Goal: Information Seeking & Learning: Learn about a topic

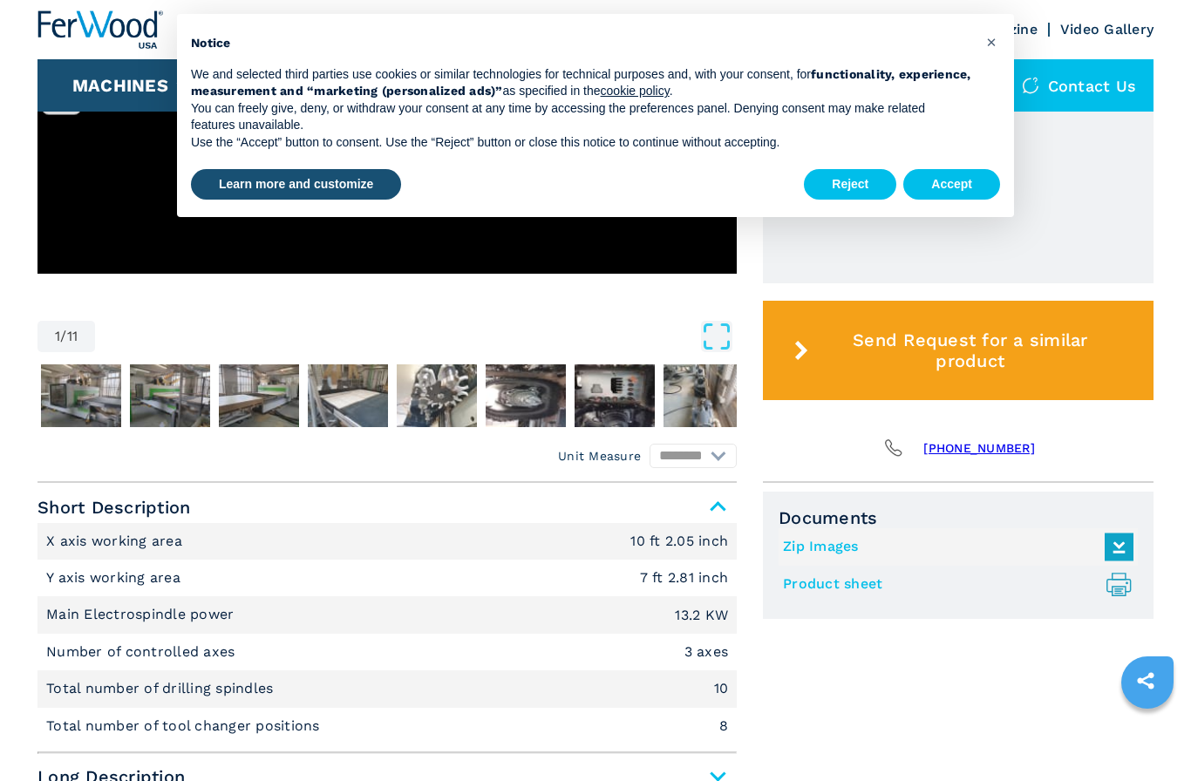
scroll to position [791, 0]
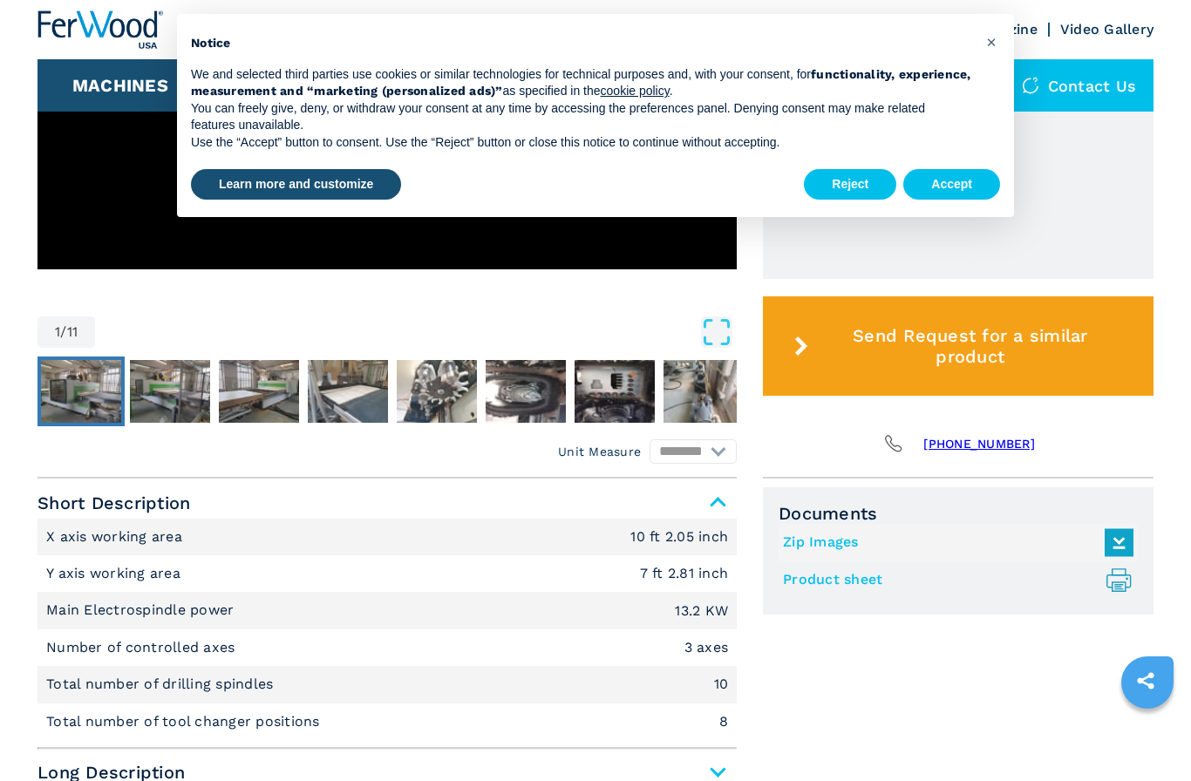
click at [74, 386] on img "Go to Slide 2" at bounding box center [81, 391] width 80 height 63
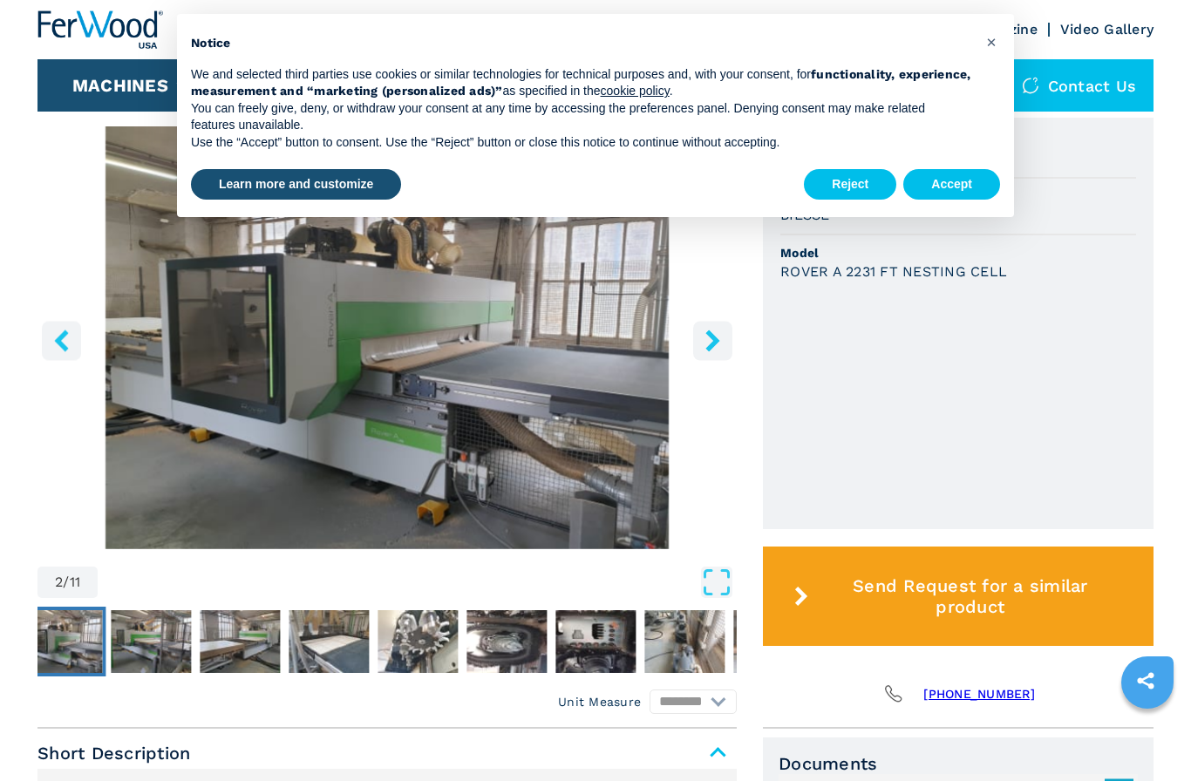
scroll to position [538, 0]
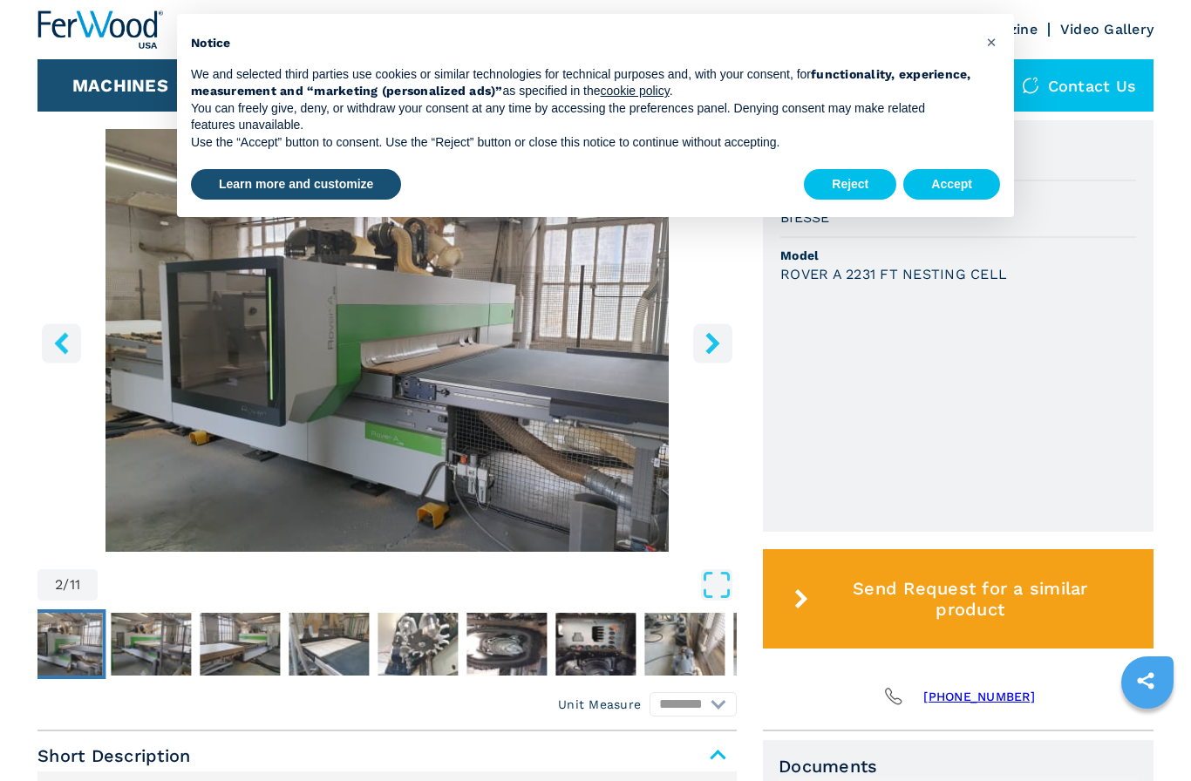
click at [715, 354] on icon "right-button" at bounding box center [712, 343] width 14 height 22
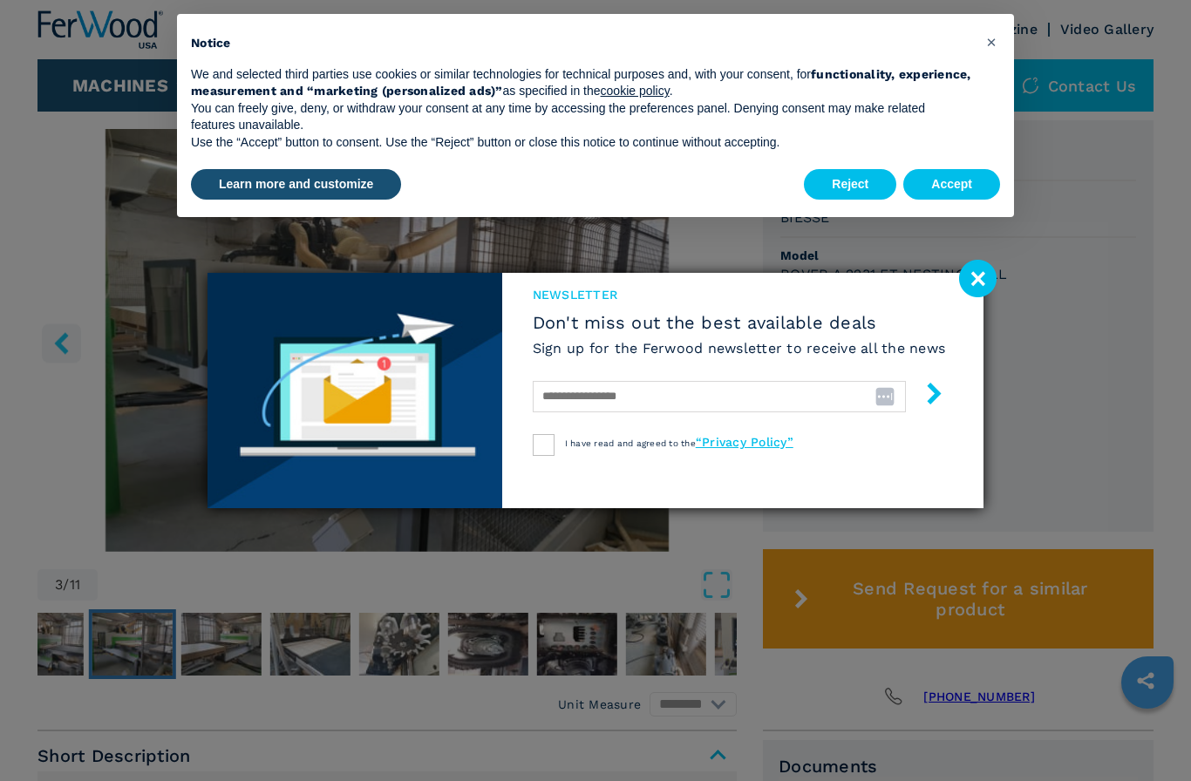
click at [976, 289] on image at bounding box center [977, 278] width 37 height 37
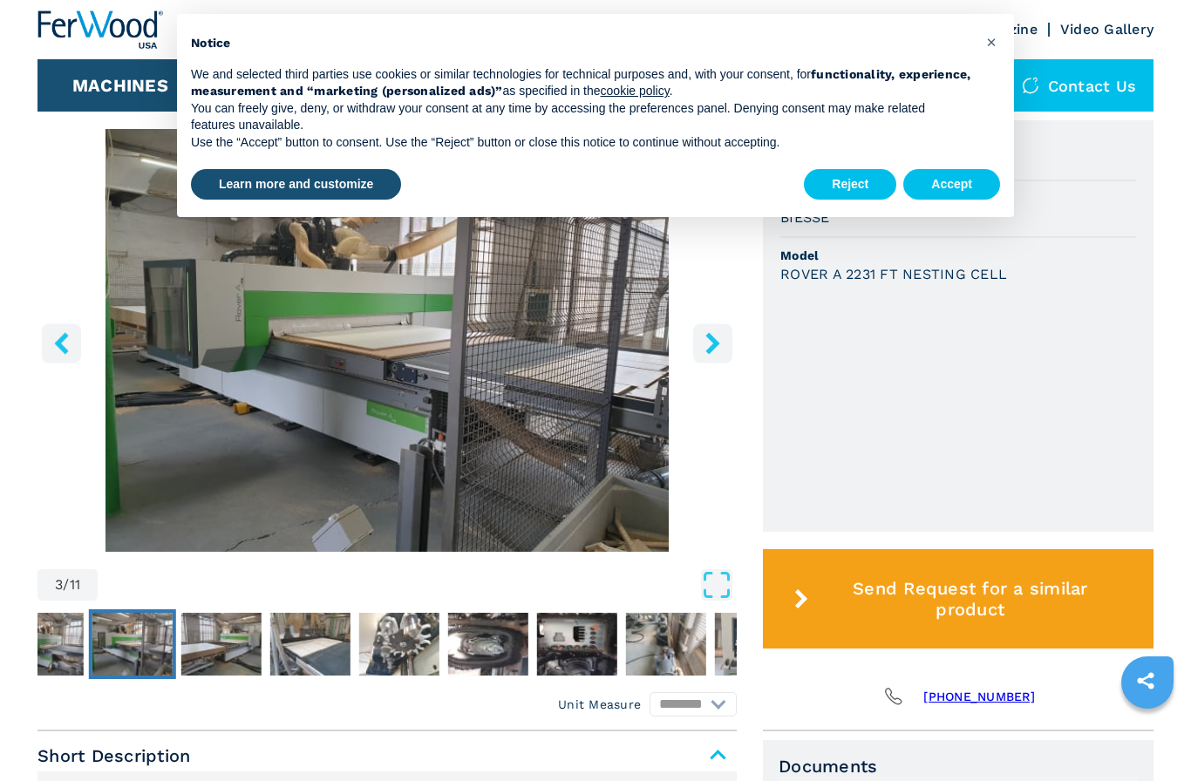
click at [698, 353] on button "right-button" at bounding box center [712, 342] width 39 height 39
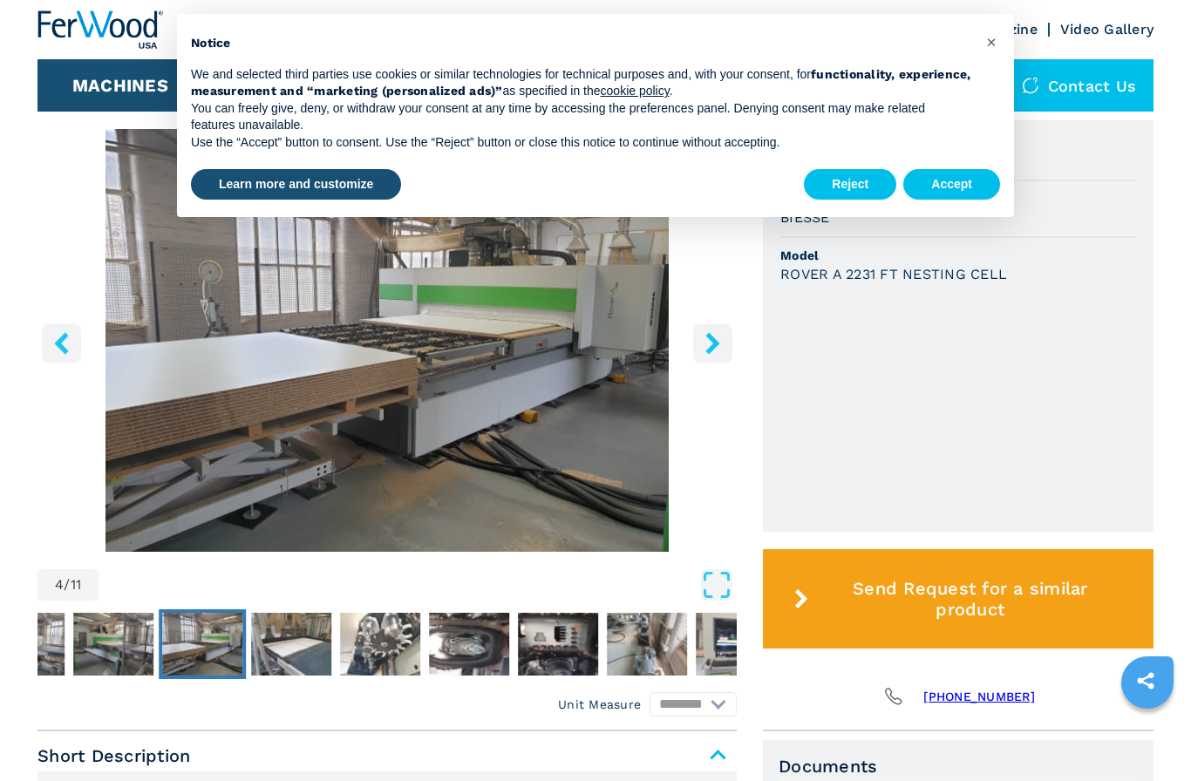
click at [731, 359] on button "right-button" at bounding box center [712, 342] width 39 height 39
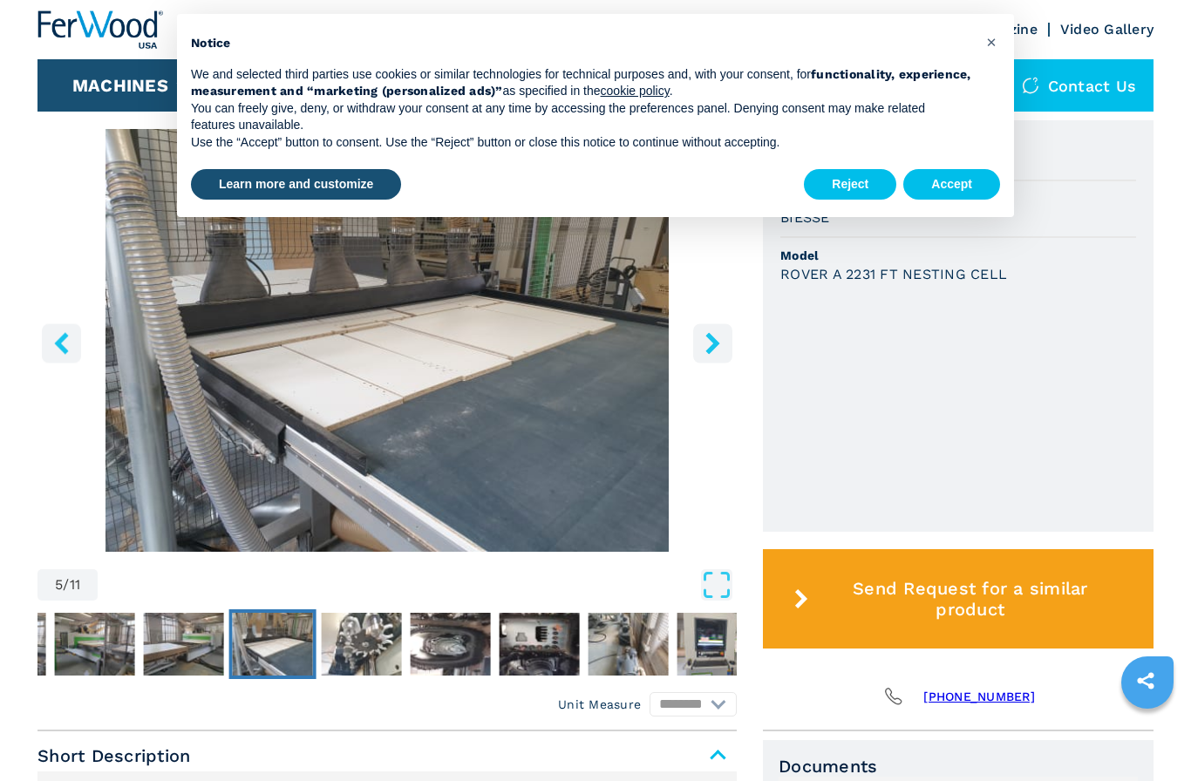
click at [723, 356] on button "right-button" at bounding box center [712, 342] width 39 height 39
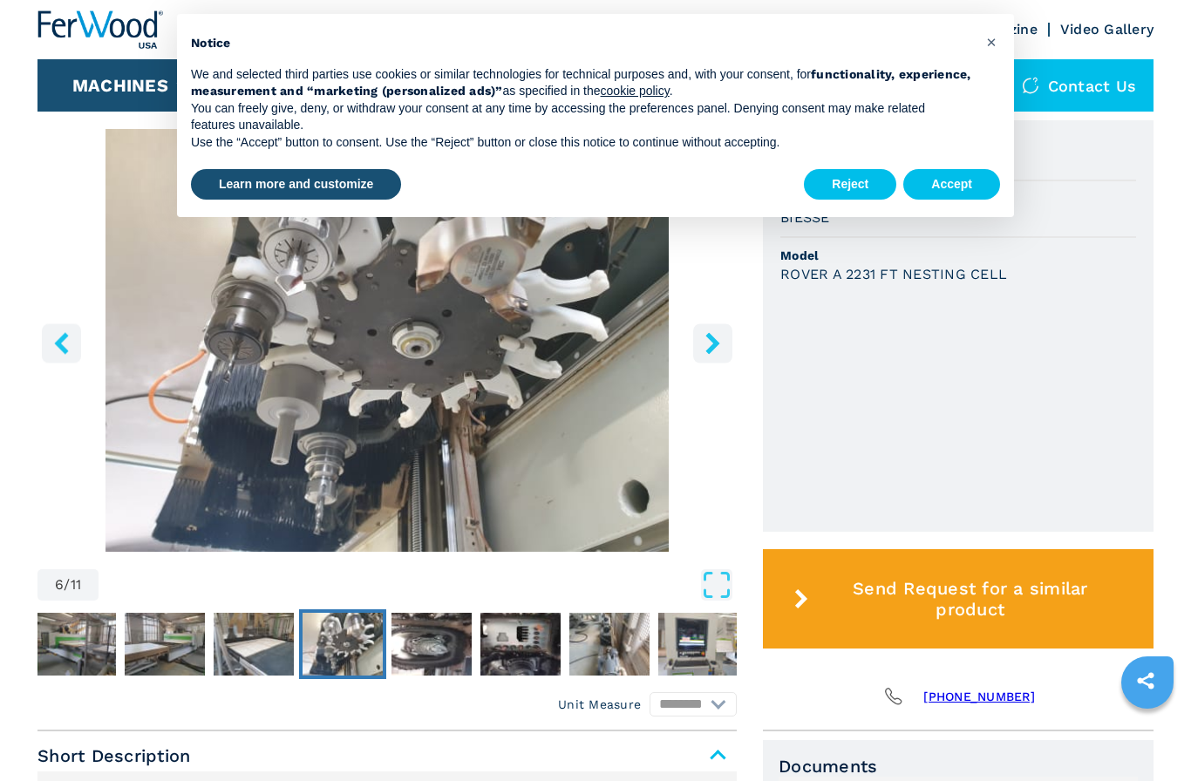
click at [718, 350] on icon "right-button" at bounding box center [713, 343] width 22 height 22
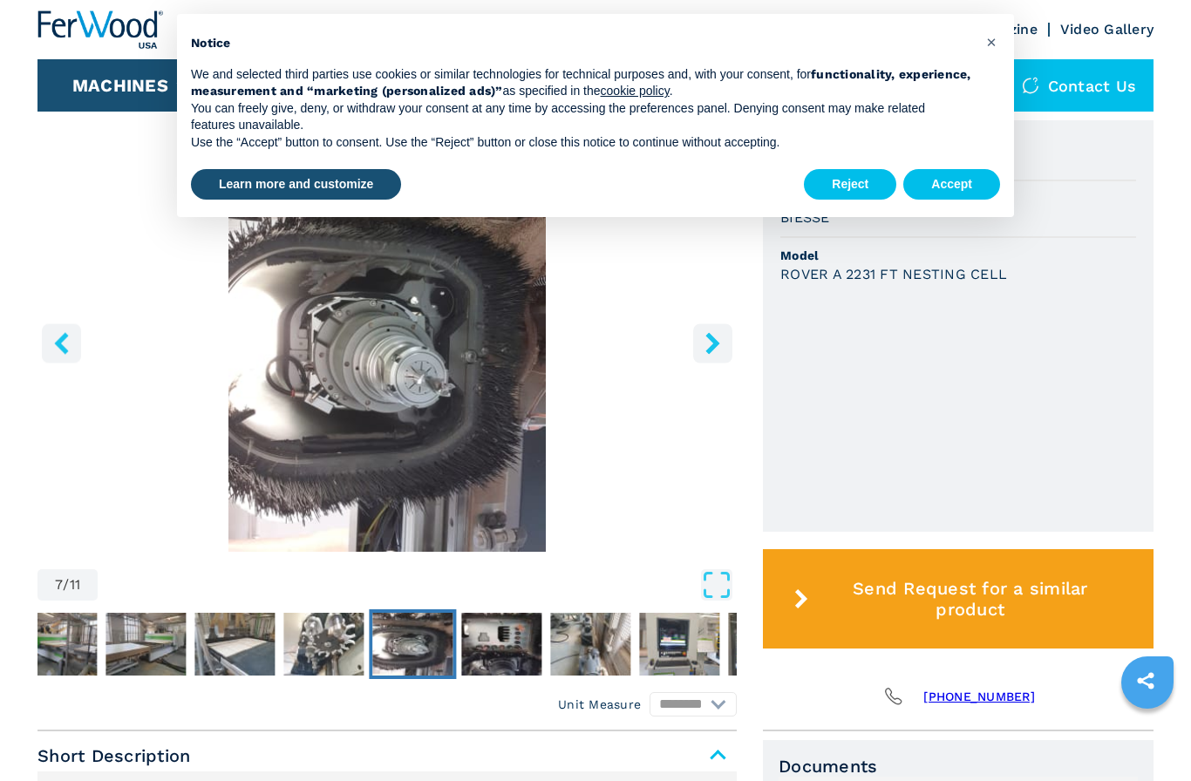
click at [728, 341] on button "right-button" at bounding box center [712, 342] width 39 height 39
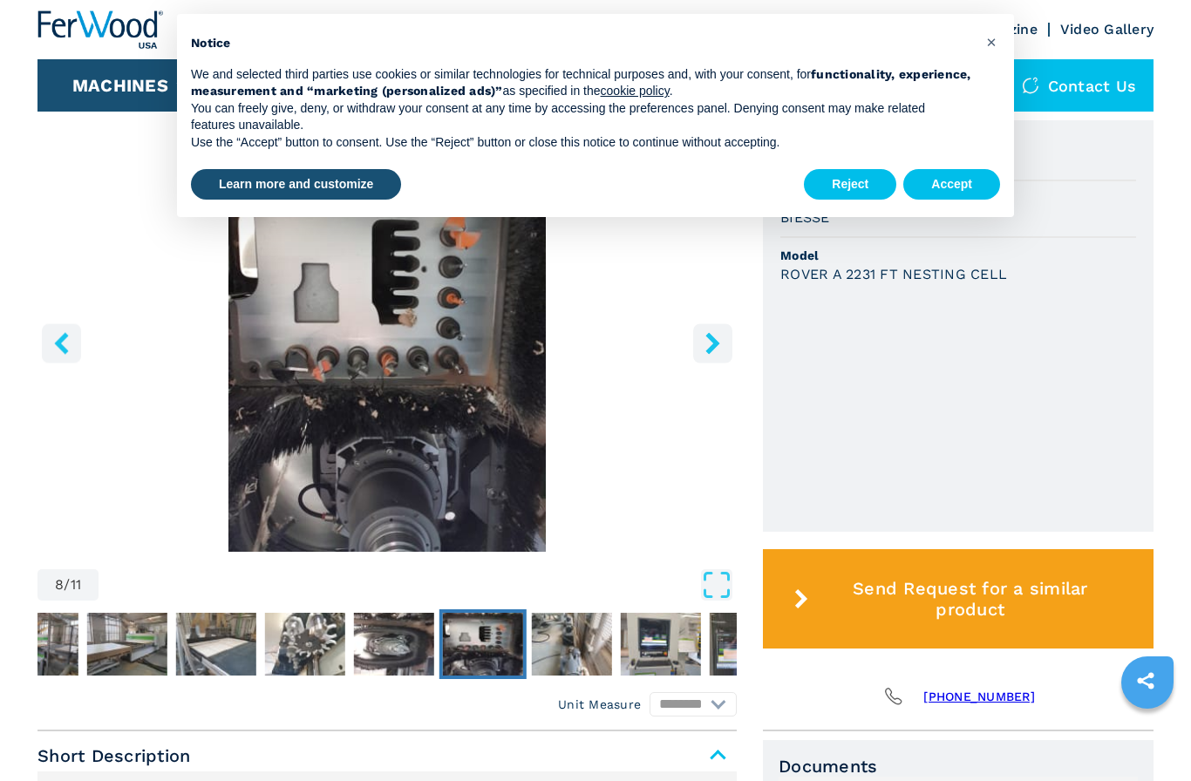
click at [748, 338] on div "8 / 11 Unit Measure ****** ******** Code 005233 Brand BIESSE Model ROVER A 2231…" at bounding box center [595, 425] width 1116 height 611
click at [71, 348] on icon "left-button" at bounding box center [62, 343] width 22 height 22
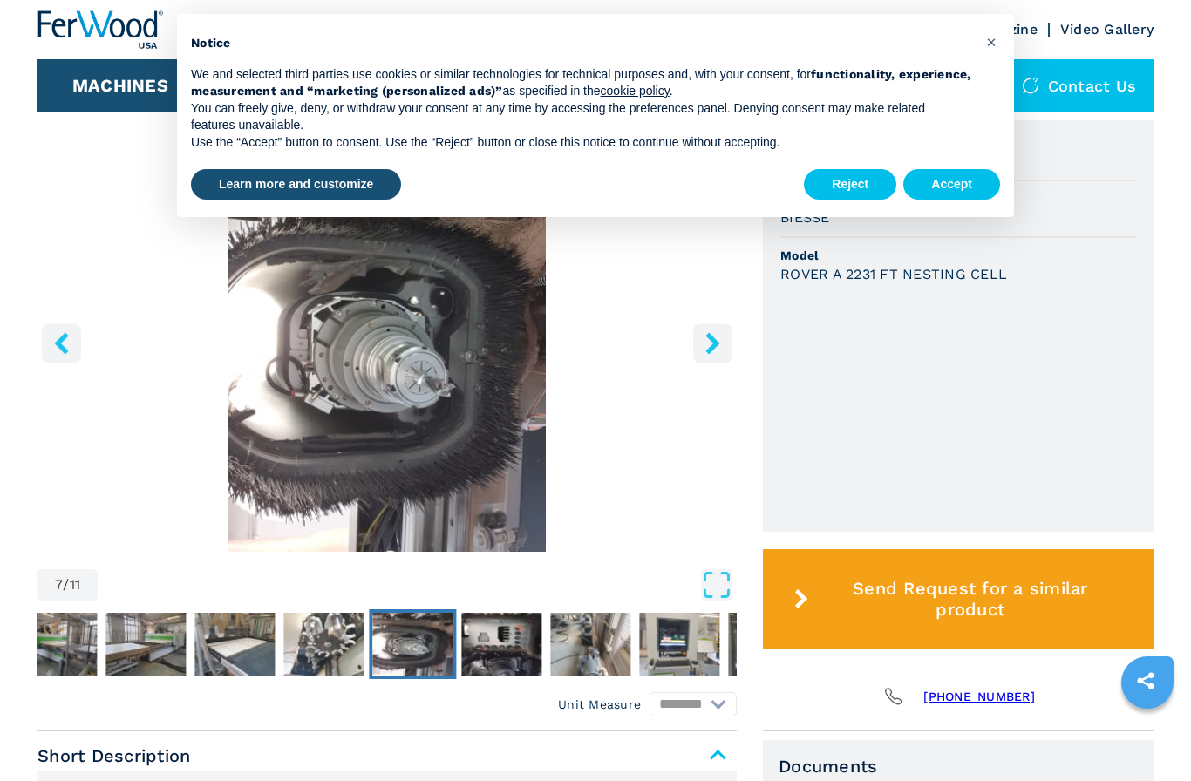
click at [44, 343] on button "left-button" at bounding box center [61, 342] width 39 height 39
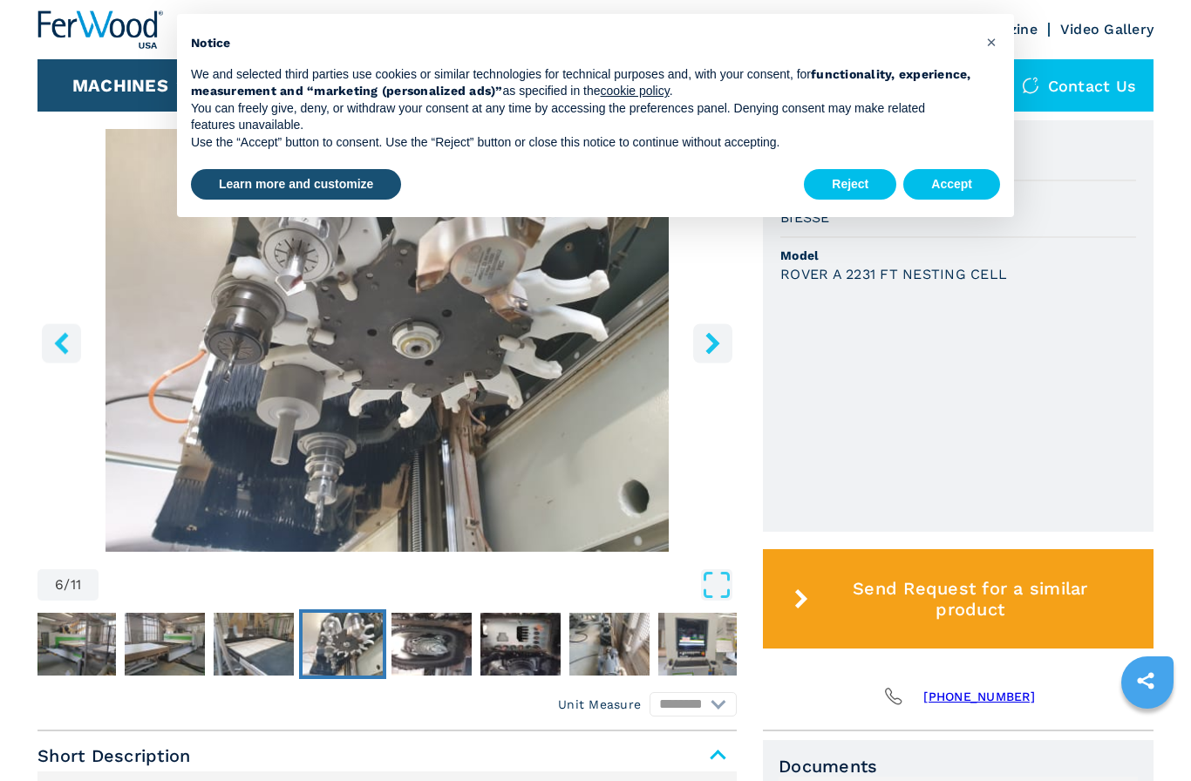
click at [56, 344] on button "left-button" at bounding box center [61, 342] width 39 height 39
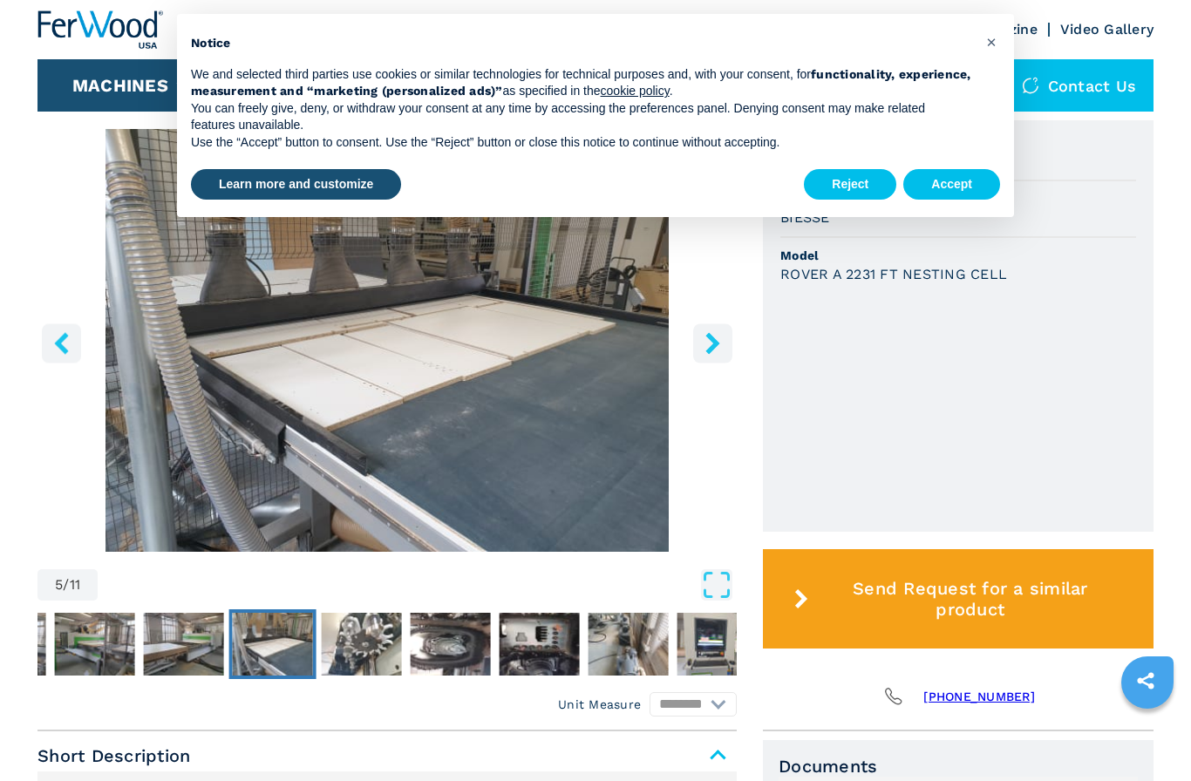
click at [55, 354] on icon "left-button" at bounding box center [62, 343] width 22 height 22
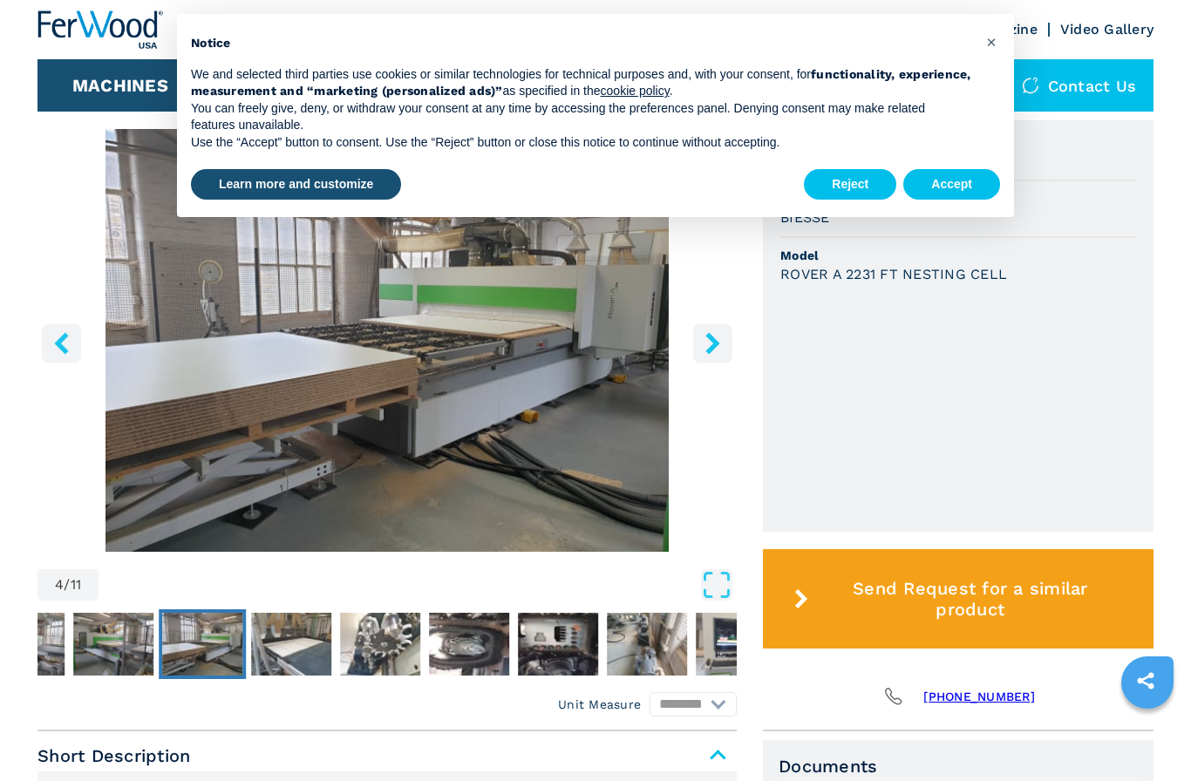
click at [63, 354] on icon "left-button" at bounding box center [61, 343] width 14 height 22
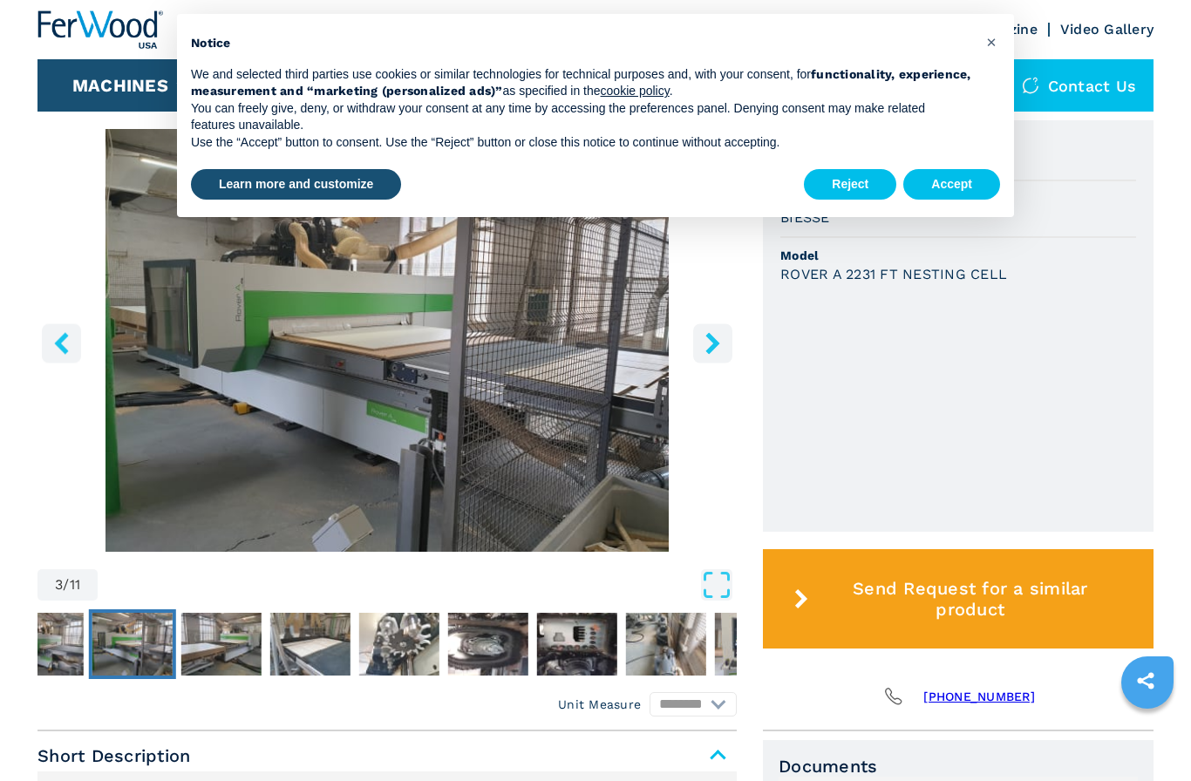
click at [56, 354] on icon "left-button" at bounding box center [61, 343] width 14 height 22
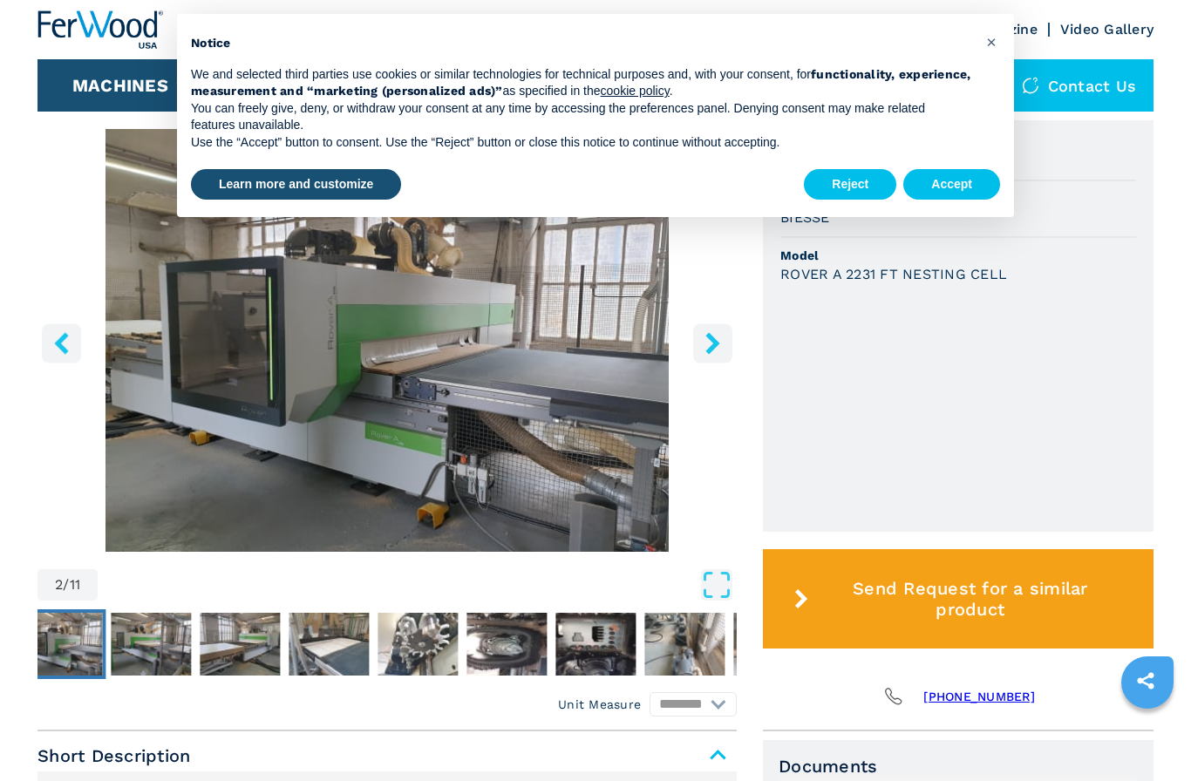
click at [693, 357] on button "right-button" at bounding box center [712, 342] width 39 height 39
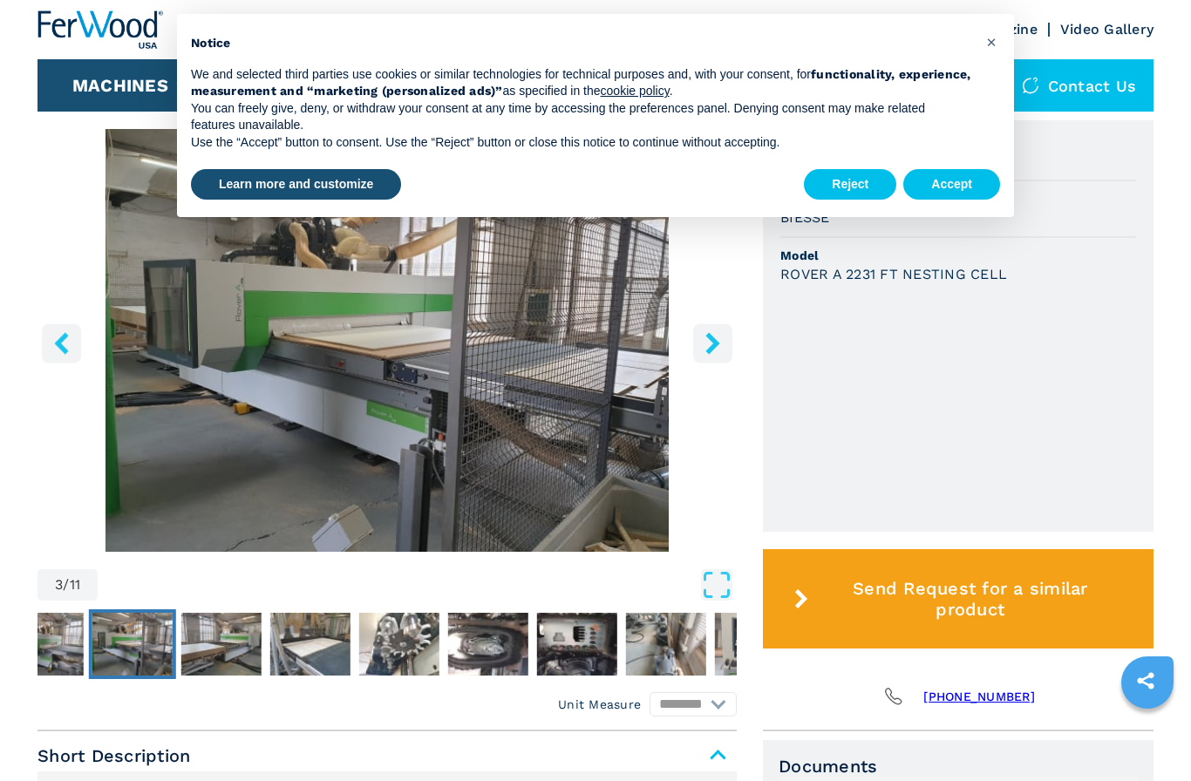
click at [713, 354] on icon "right-button" at bounding box center [712, 343] width 14 height 22
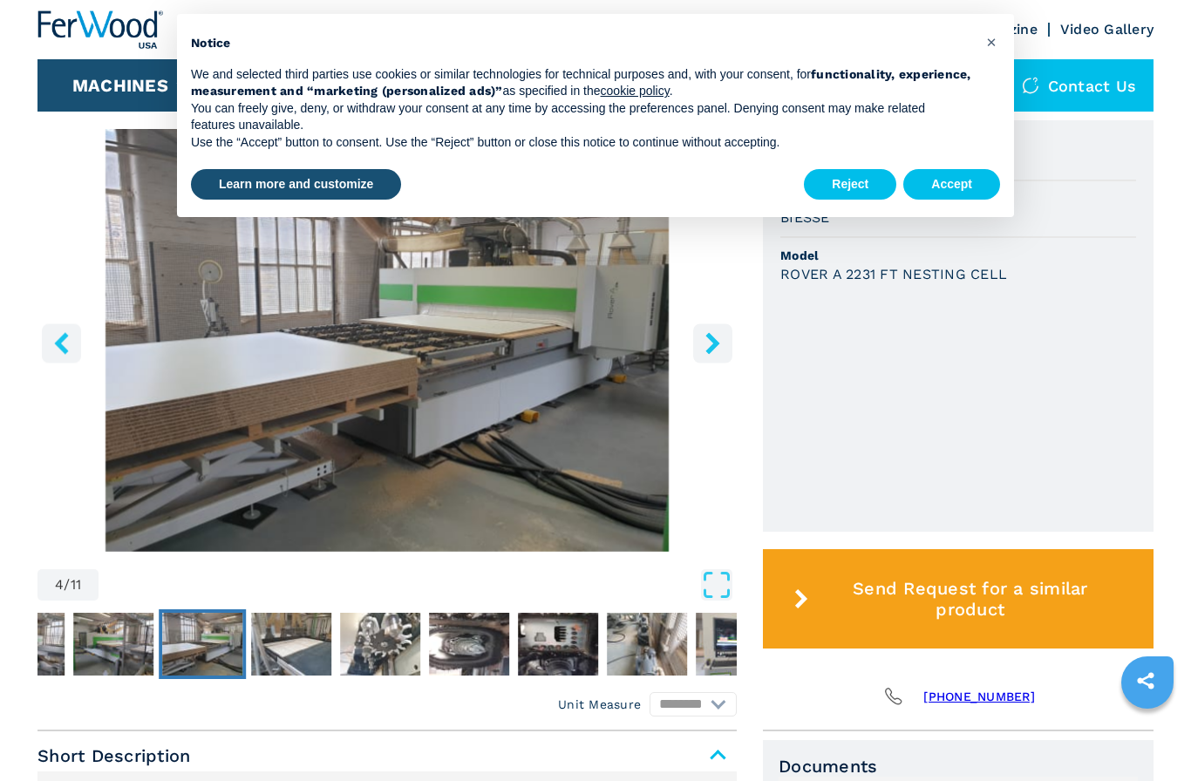
click at [85, 363] on img "Go to Slide 4" at bounding box center [386, 340] width 699 height 423
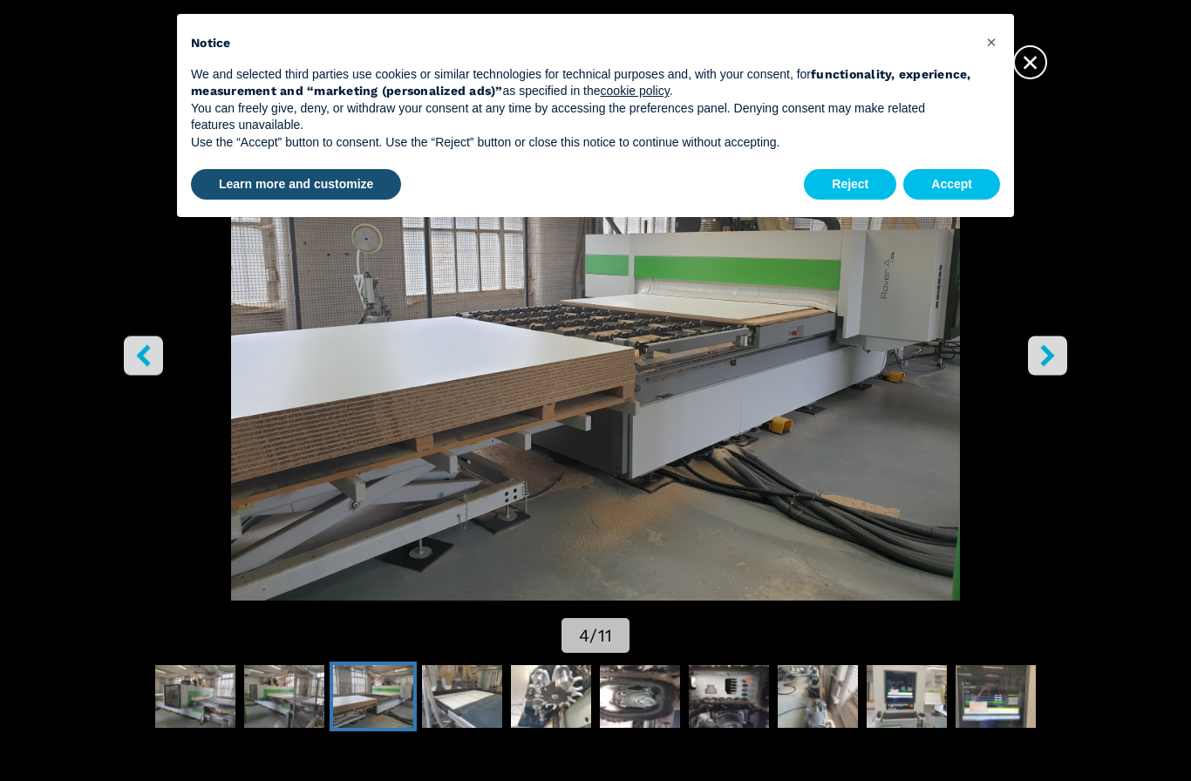
click at [286, 529] on img "Go to Slide 4" at bounding box center [594, 327] width 1071 height 546
click at [204, 699] on img "Go to Slide 2" at bounding box center [195, 696] width 80 height 63
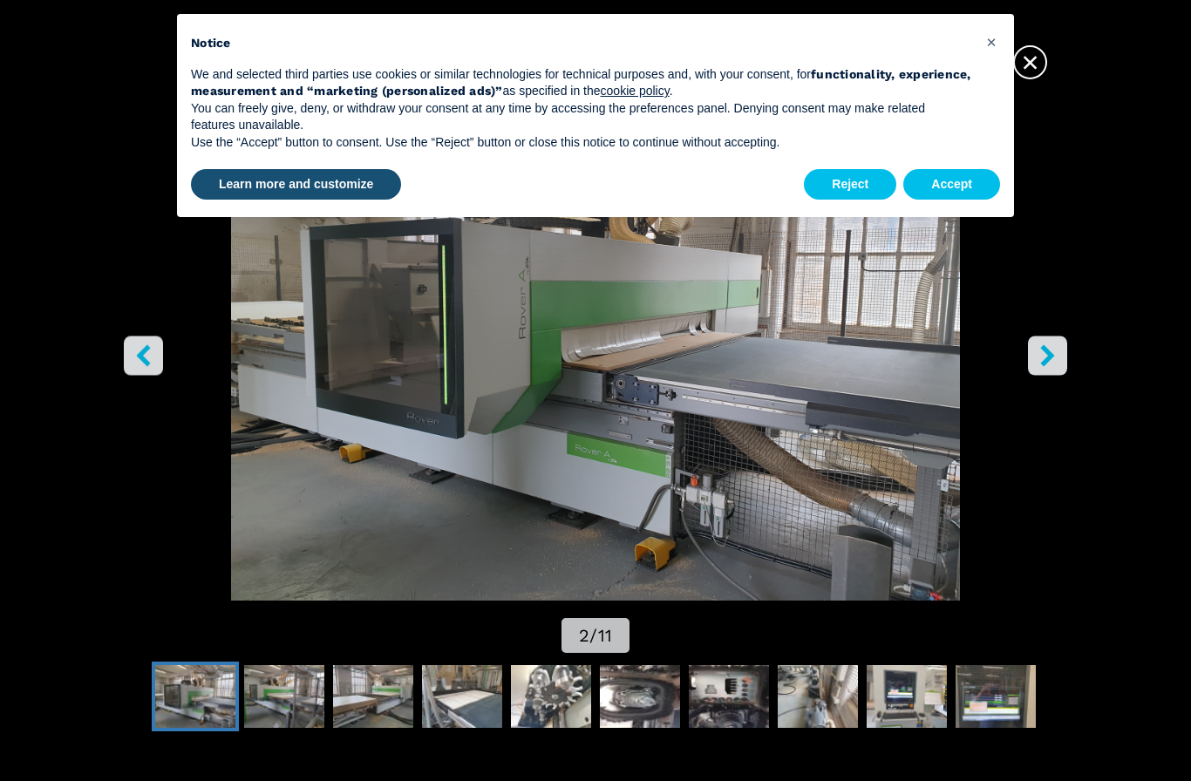
click at [1040, 46] on span "×" at bounding box center [1030, 59] width 31 height 31
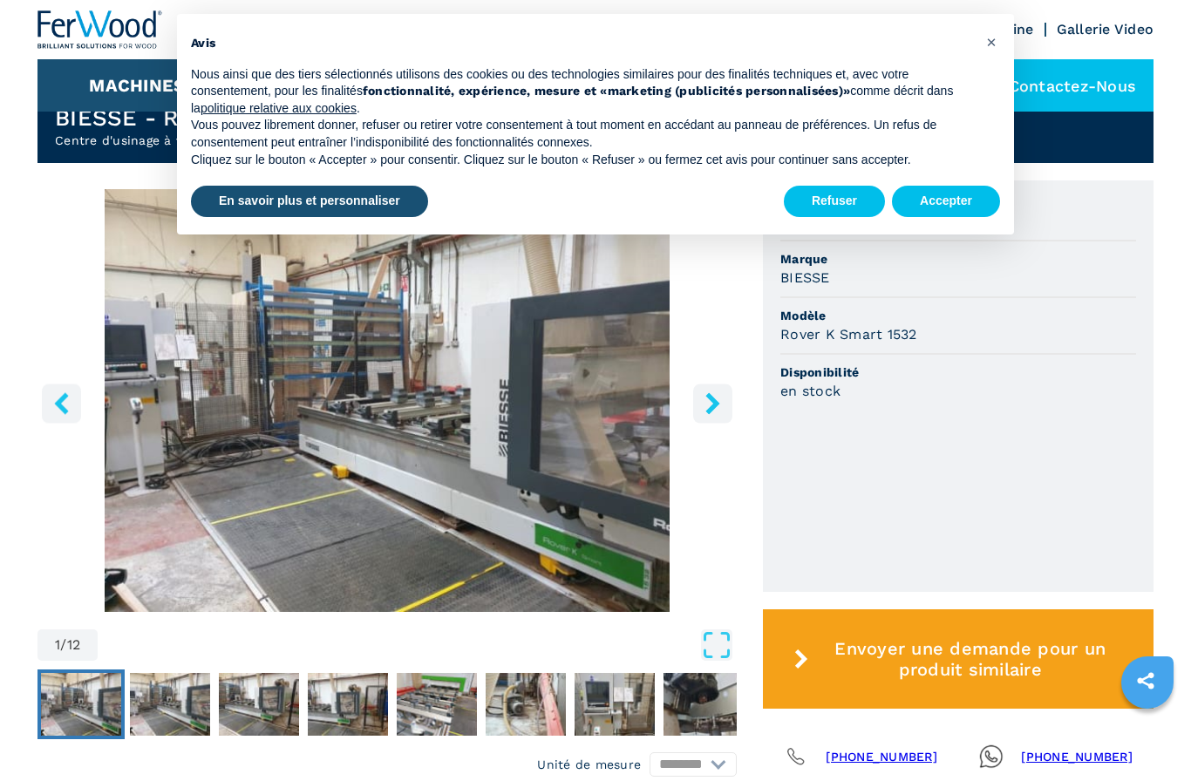
scroll to position [479, 0]
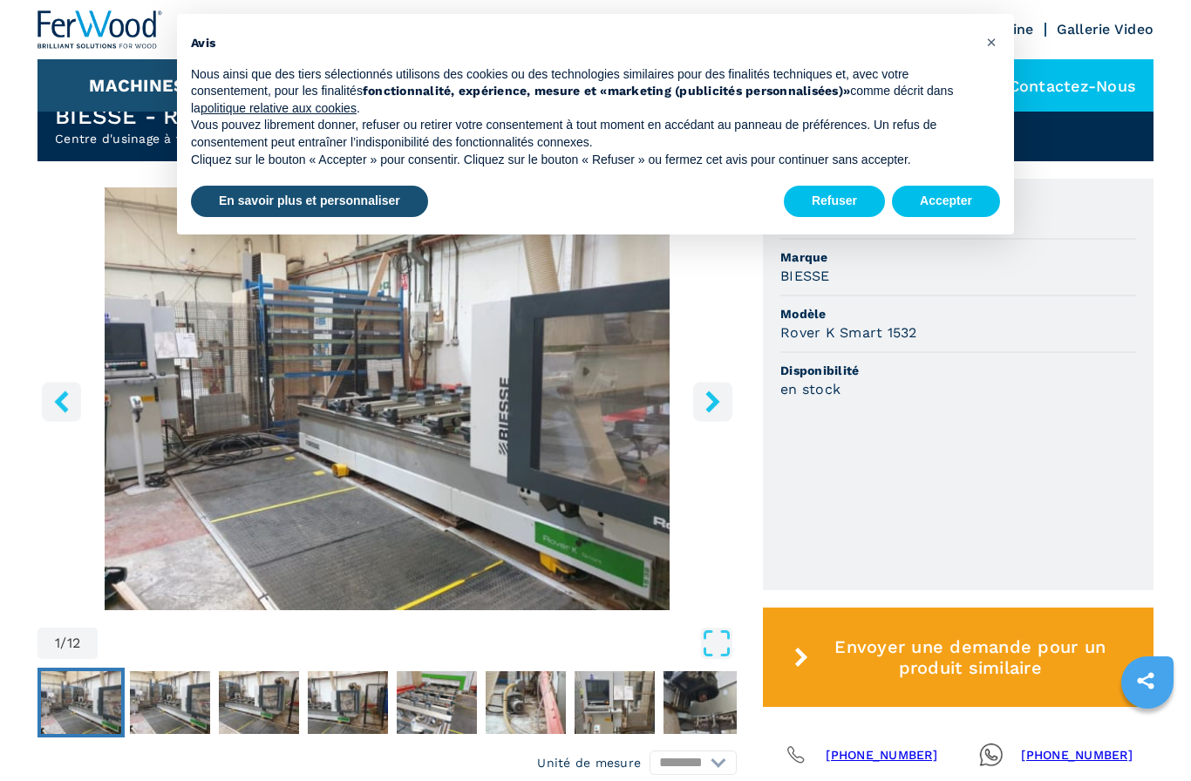
click at [715, 402] on icon "right-button" at bounding box center [712, 401] width 14 height 22
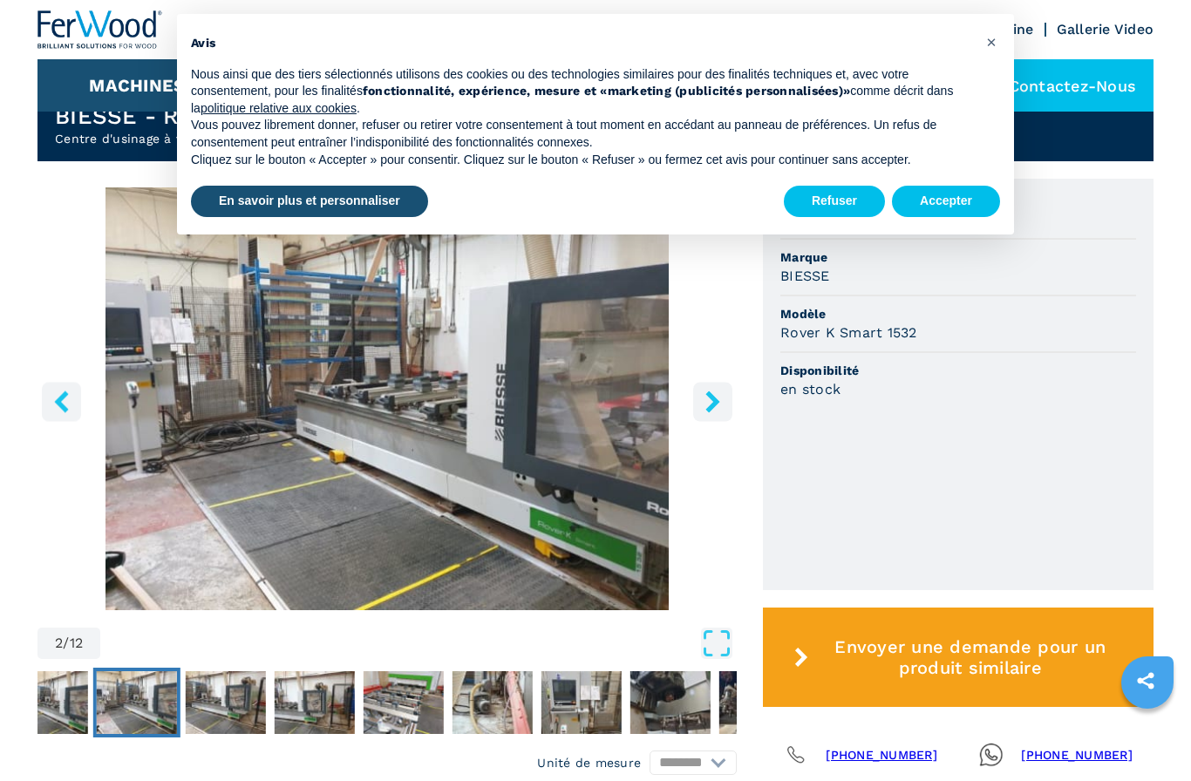
click at [725, 401] on button "right-button" at bounding box center [712, 401] width 39 height 39
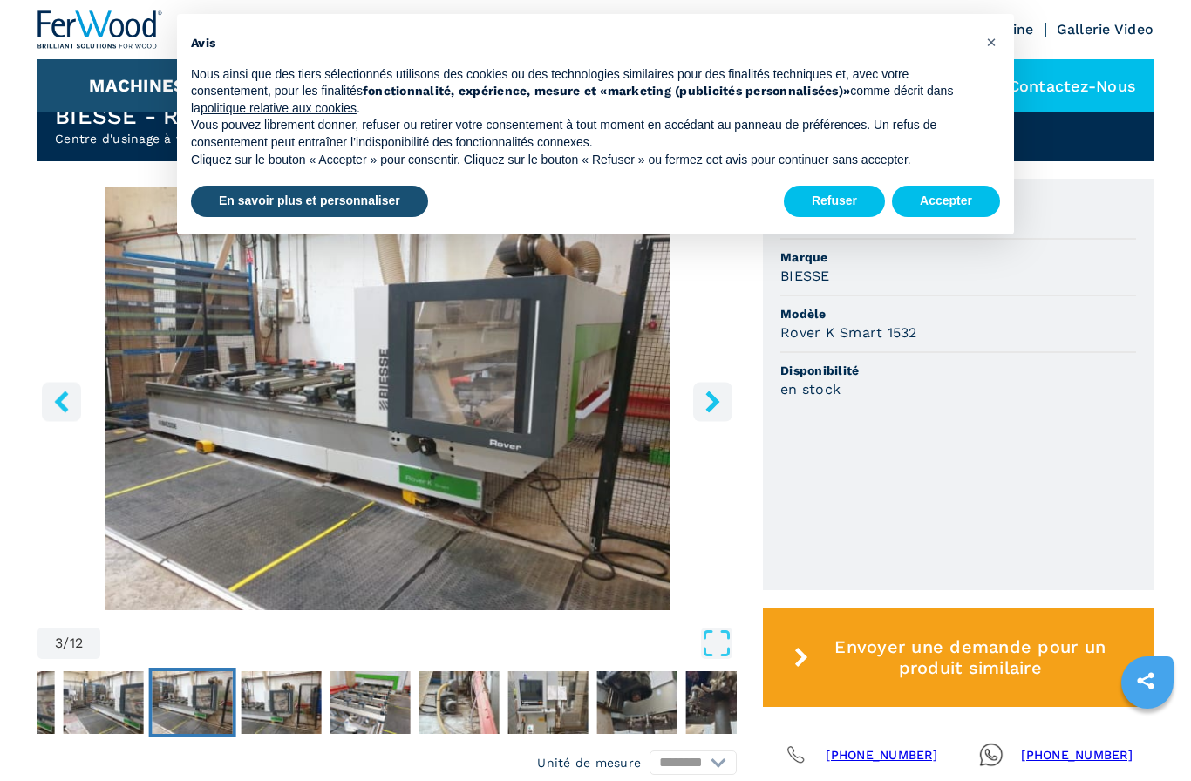
click at [727, 398] on button "right-button" at bounding box center [712, 401] width 39 height 39
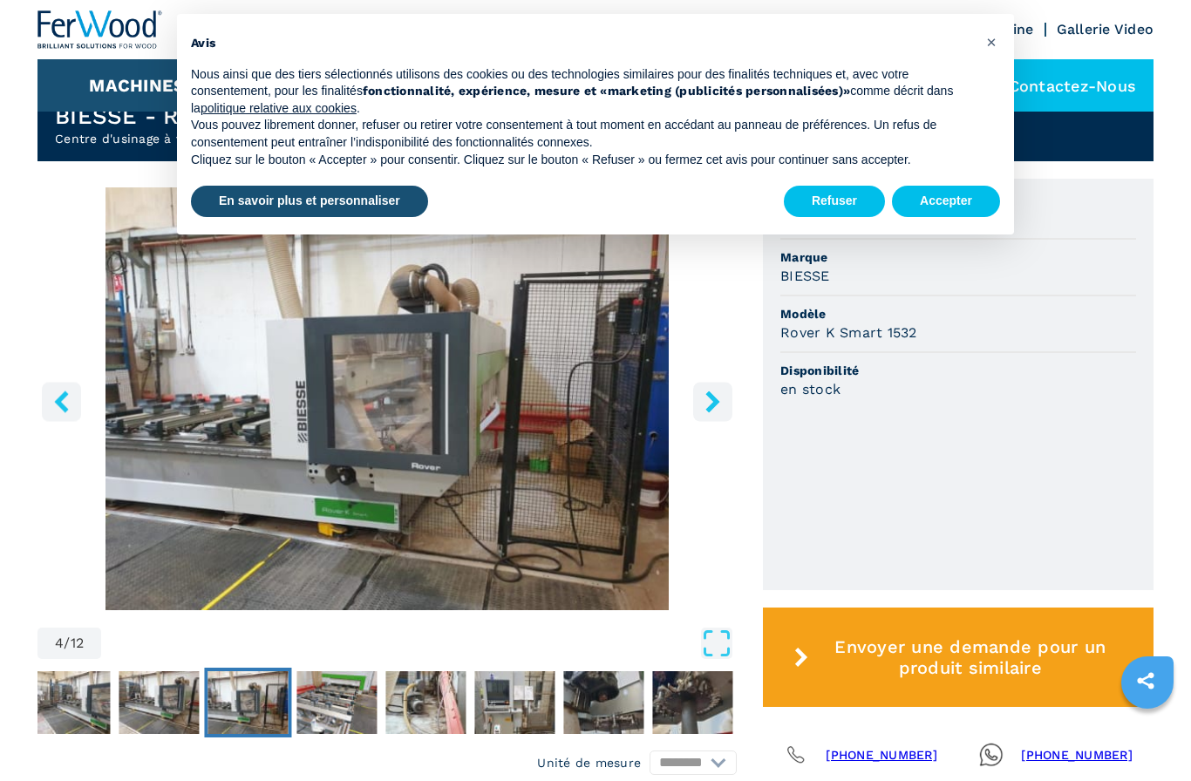
click at [726, 397] on button "right-button" at bounding box center [712, 401] width 39 height 39
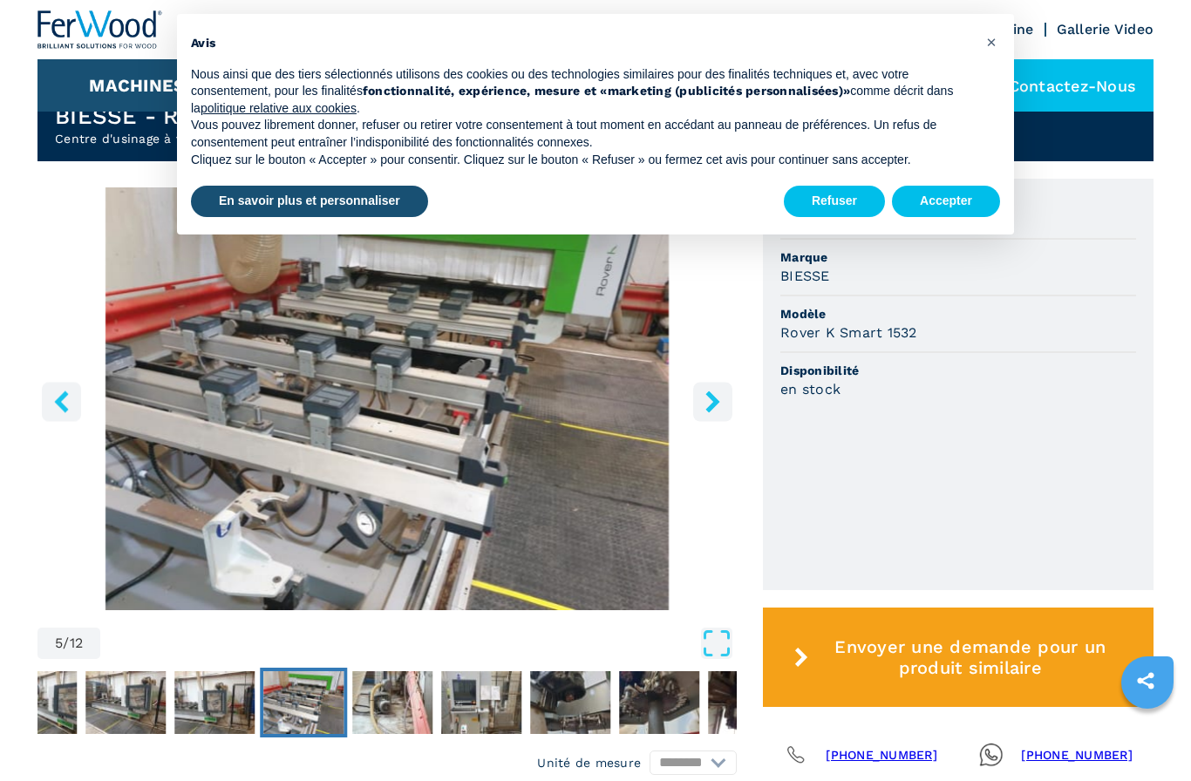
click at [733, 392] on img "Go to Slide 5" at bounding box center [386, 398] width 699 height 423
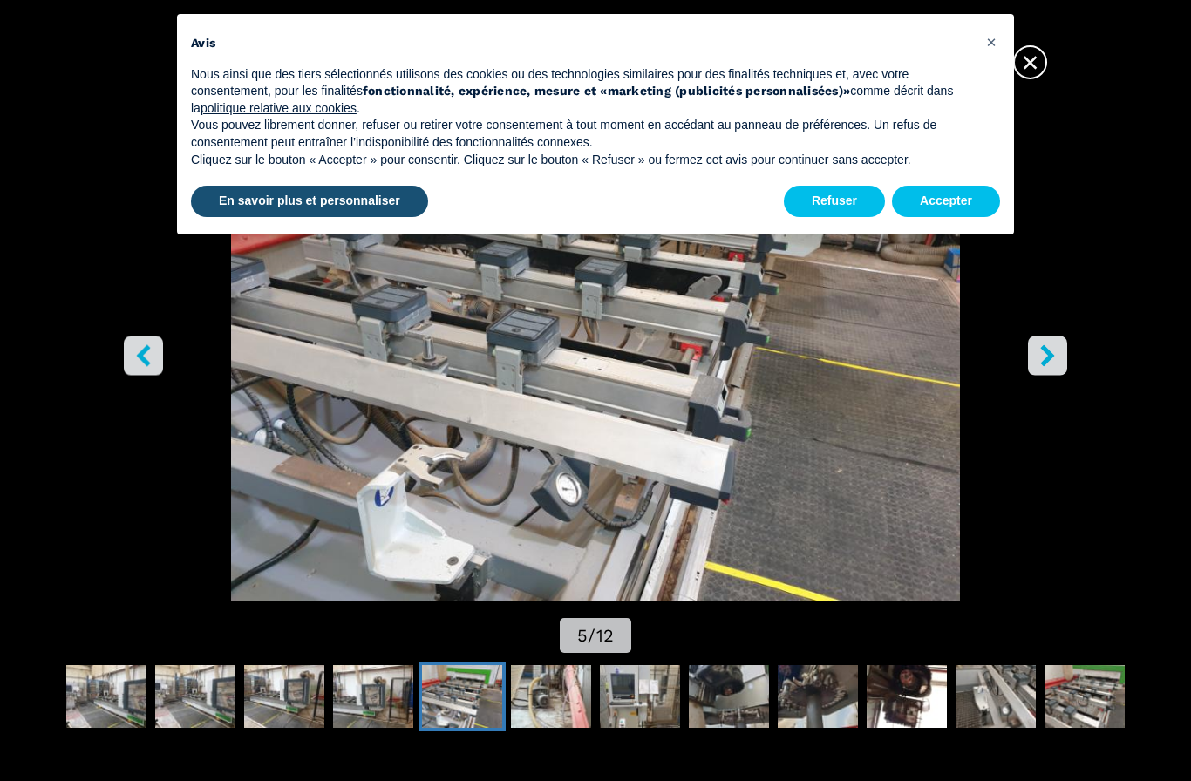
click at [1069, 408] on img "Go to Slide 5" at bounding box center [594, 327] width 1071 height 546
click at [1056, 367] on icon "right-button" at bounding box center [1047, 356] width 22 height 22
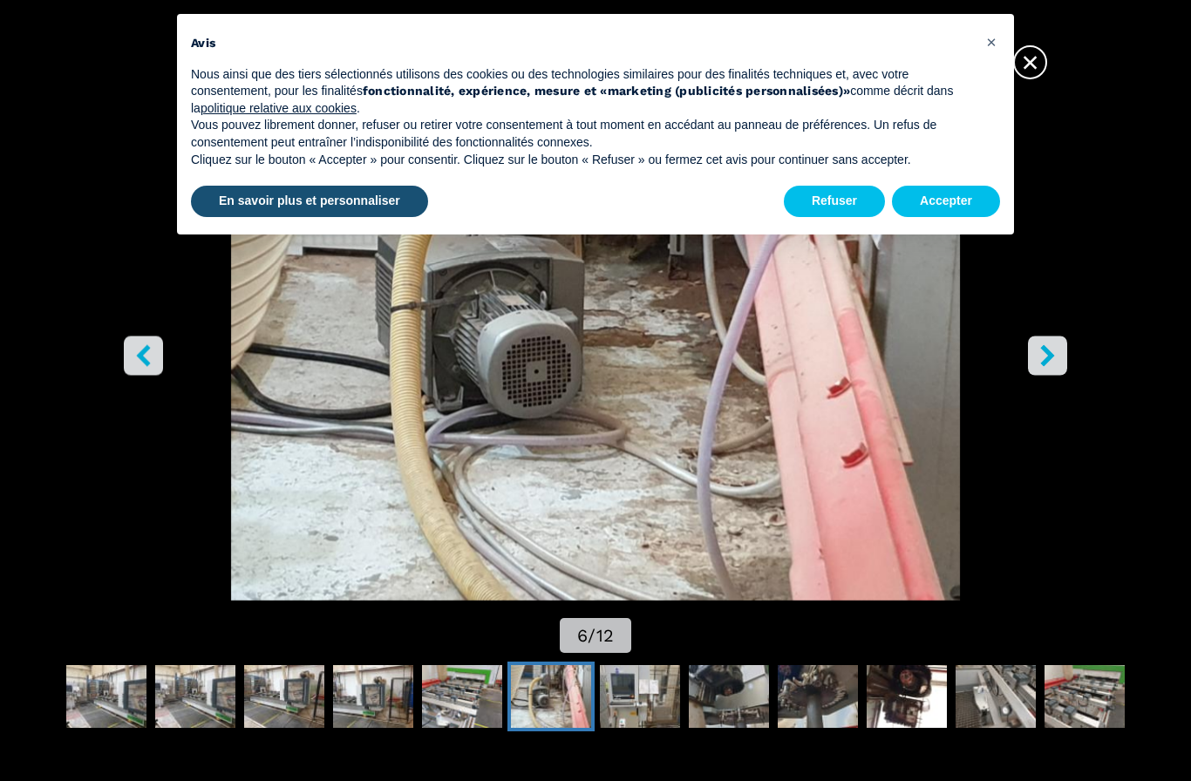
scroll to position [1259, 0]
click at [1045, 367] on icon "right-button" at bounding box center [1048, 356] width 14 height 22
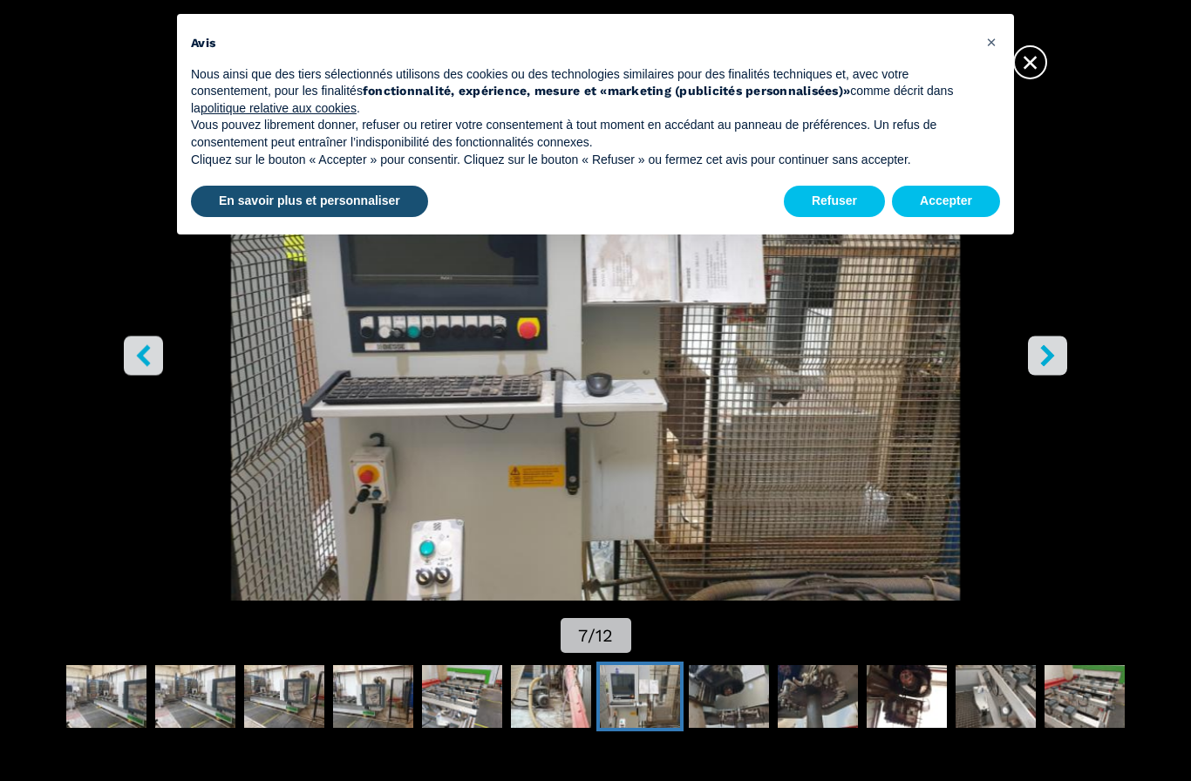
scroll to position [1679, 0]
click at [821, 217] on button "Refuser" at bounding box center [834, 201] width 101 height 31
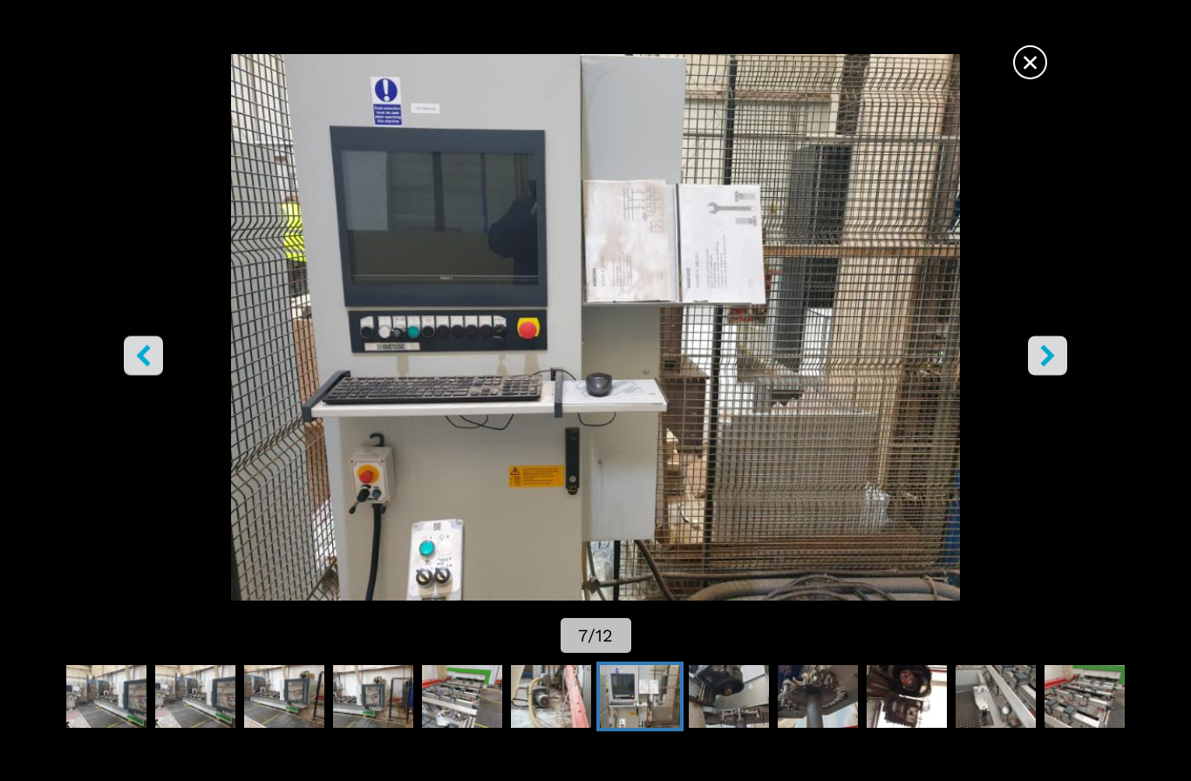
click at [1040, 367] on icon "right-button" at bounding box center [1047, 356] width 22 height 22
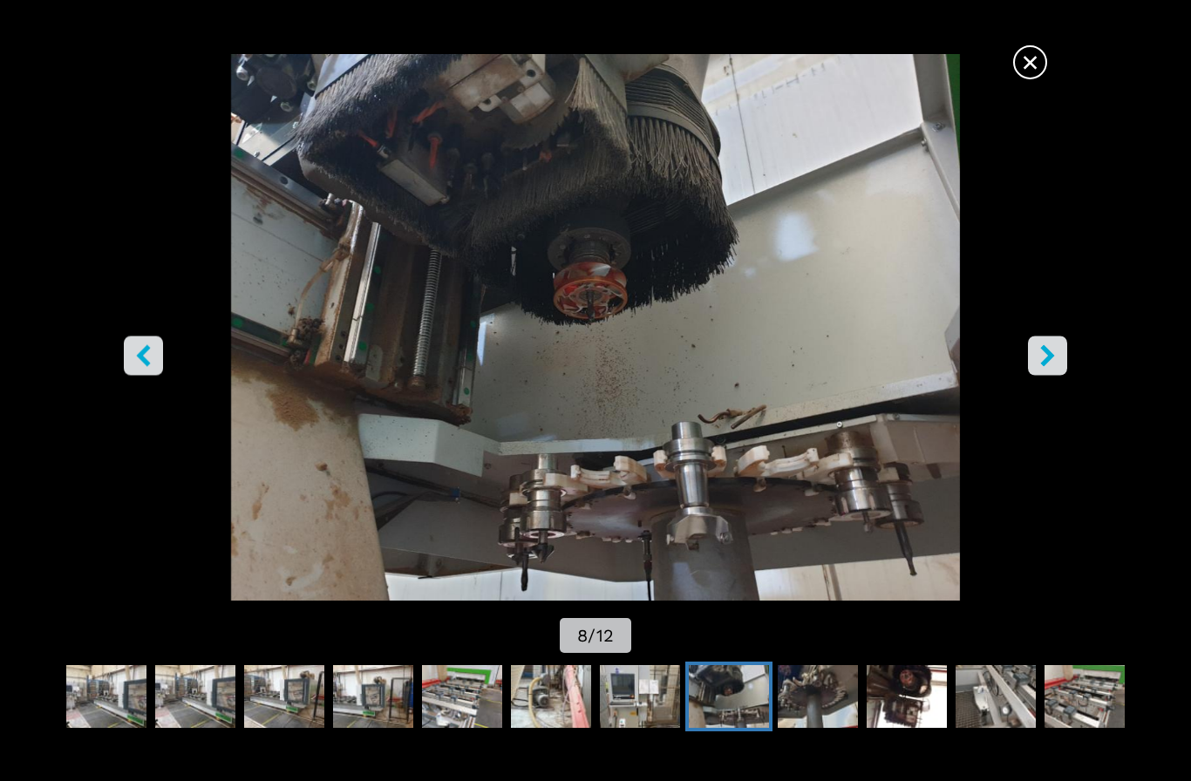
click at [1042, 375] on button "right-button" at bounding box center [1047, 355] width 39 height 39
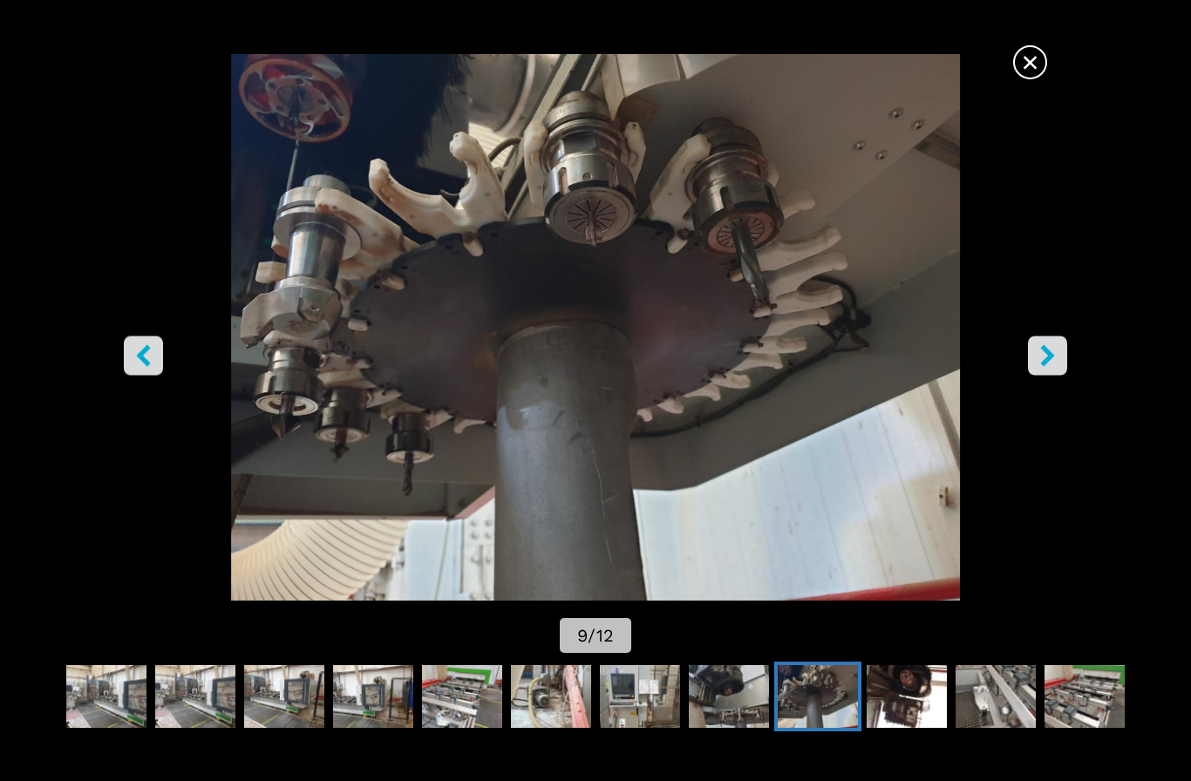
click at [1045, 370] on button "right-button" at bounding box center [1047, 355] width 39 height 39
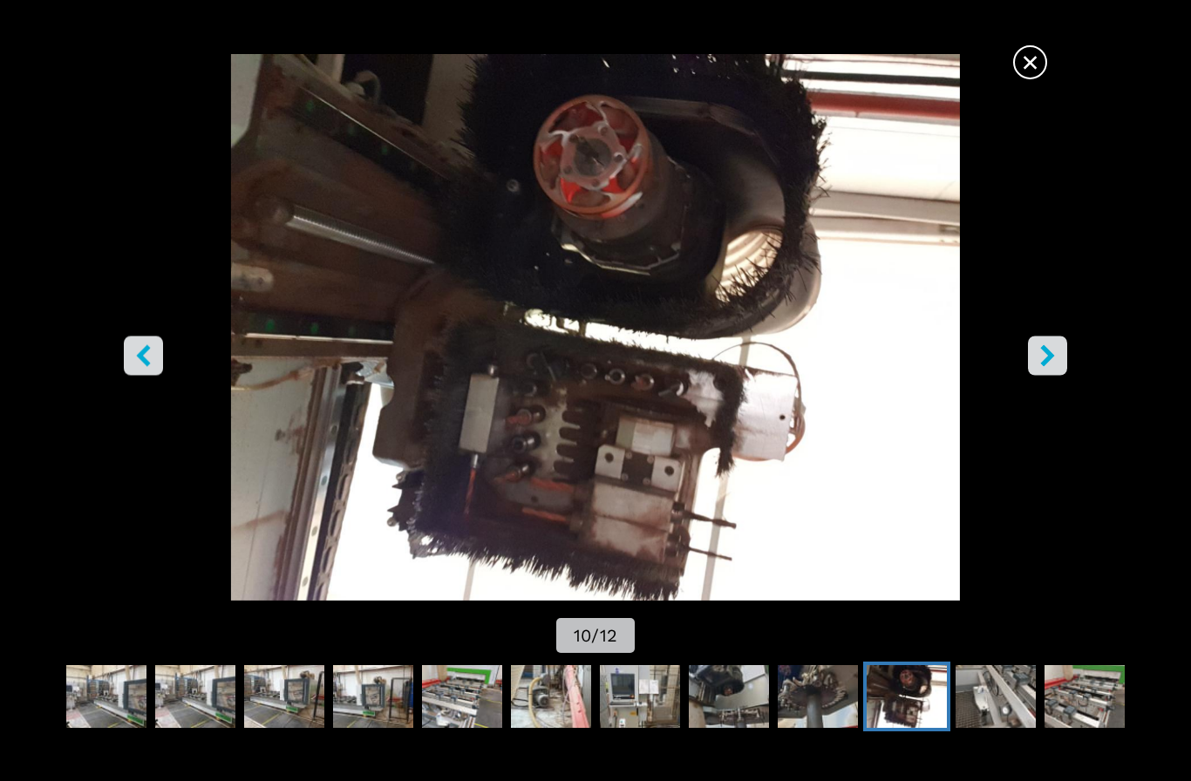
click at [1045, 365] on img "Go to Slide 10" at bounding box center [594, 327] width 1071 height 546
click at [1029, 376] on button "right-button" at bounding box center [1047, 355] width 39 height 39
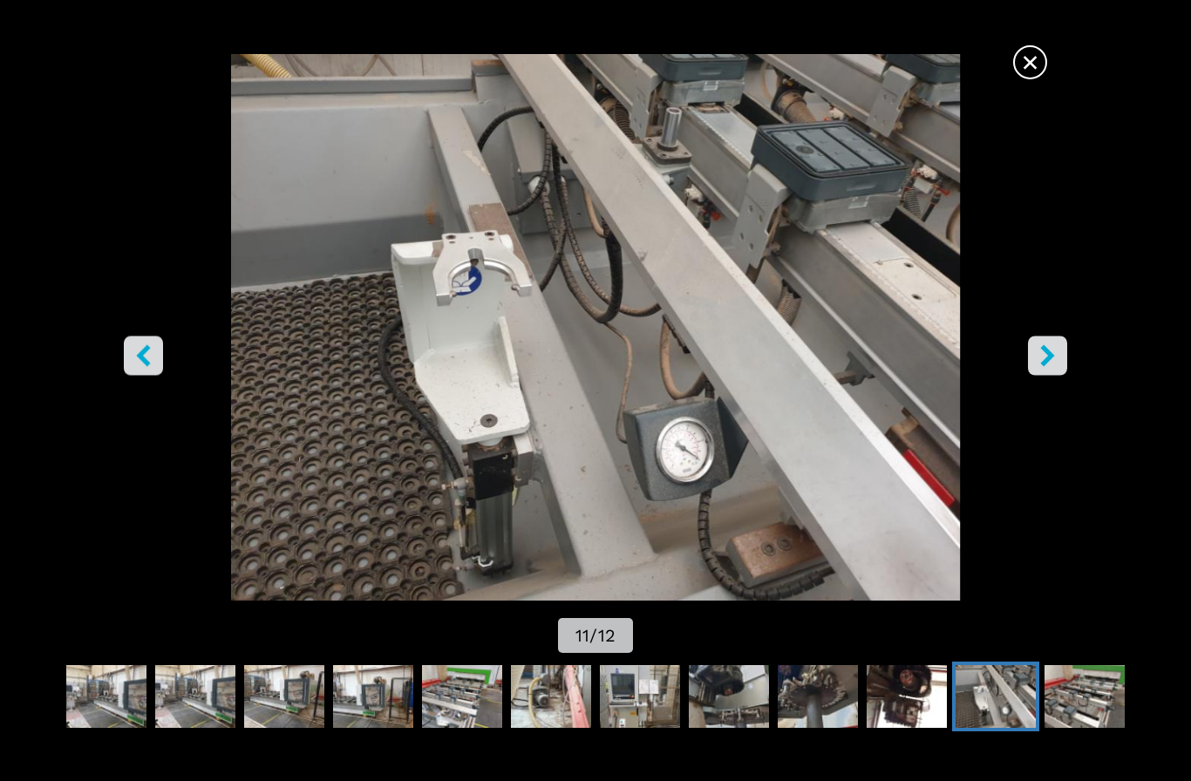
click at [1038, 367] on icon "right-button" at bounding box center [1047, 356] width 22 height 22
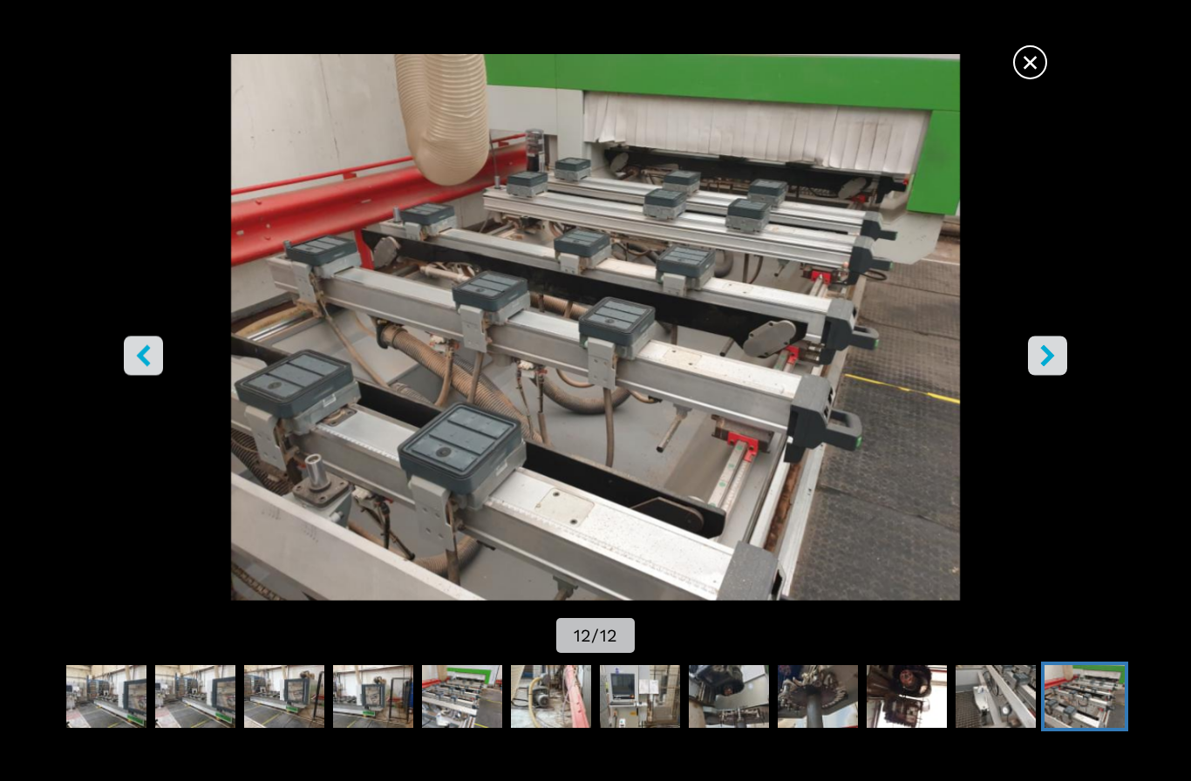
click at [1041, 372] on button "right-button" at bounding box center [1047, 355] width 39 height 39
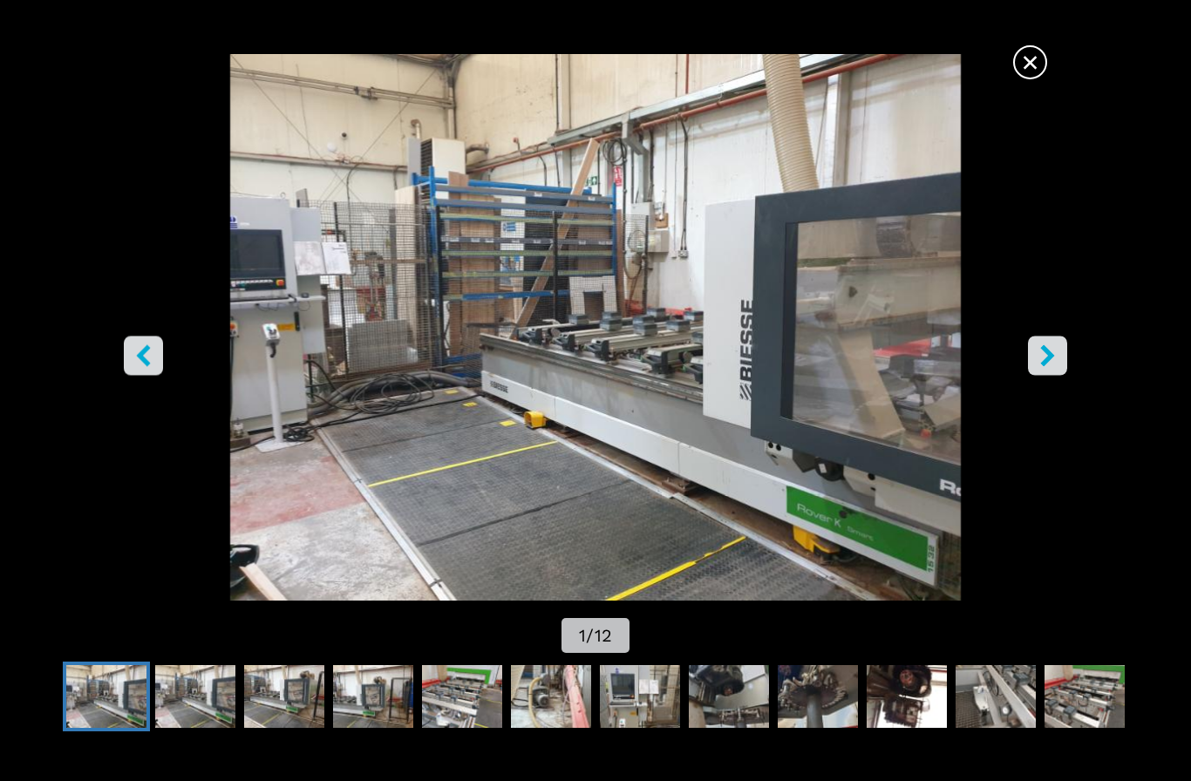
click at [1037, 367] on icon "right-button" at bounding box center [1047, 356] width 22 height 22
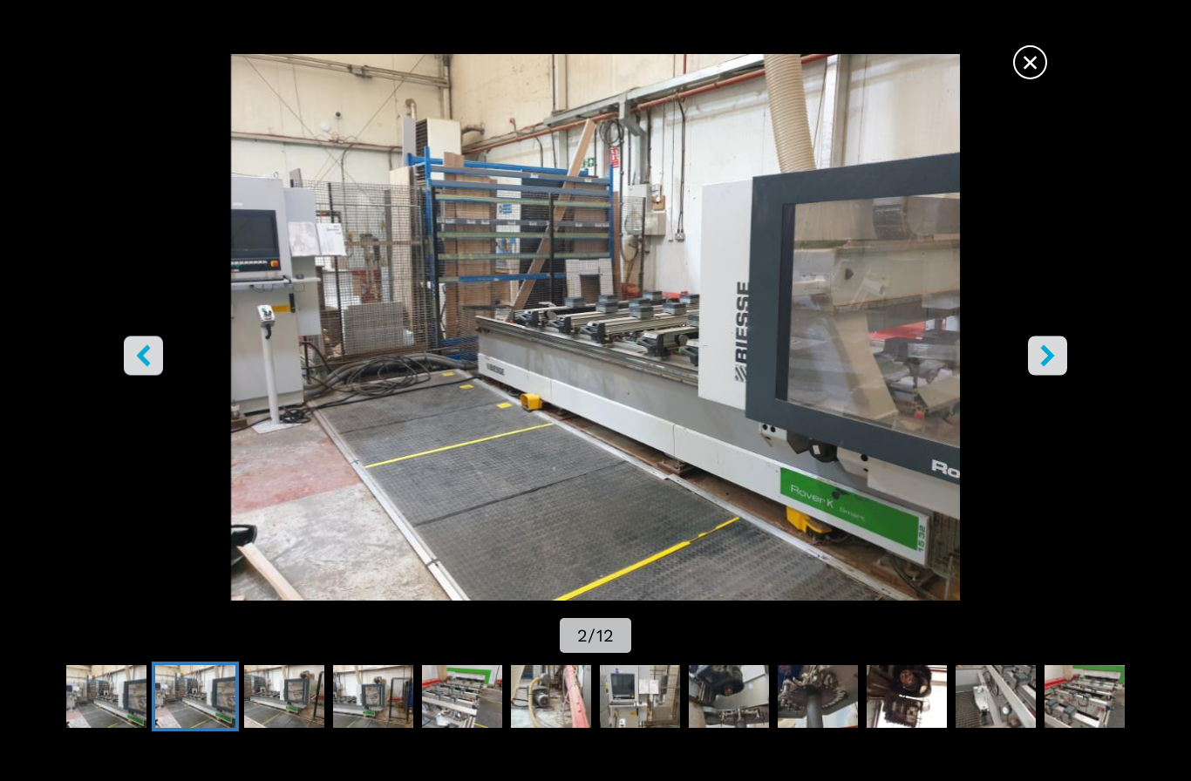
click at [1039, 367] on icon "right-button" at bounding box center [1047, 356] width 22 height 22
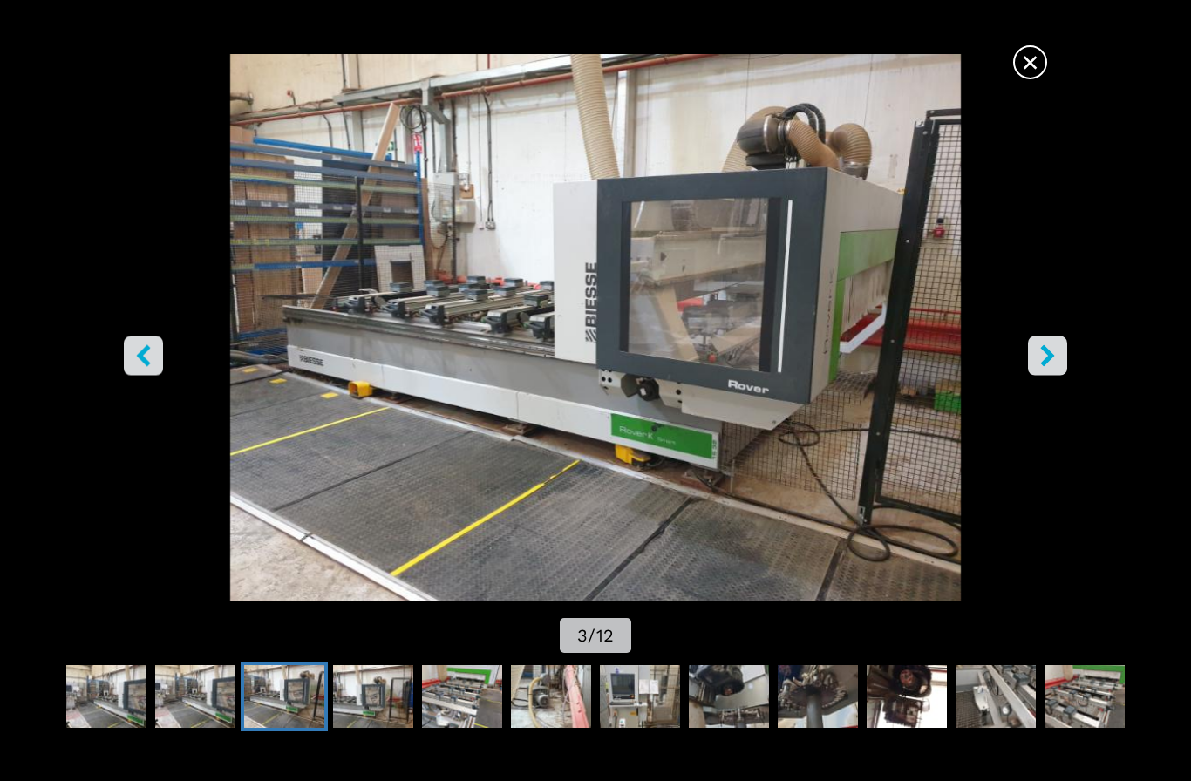
click at [1042, 367] on icon "right-button" at bounding box center [1047, 356] width 22 height 22
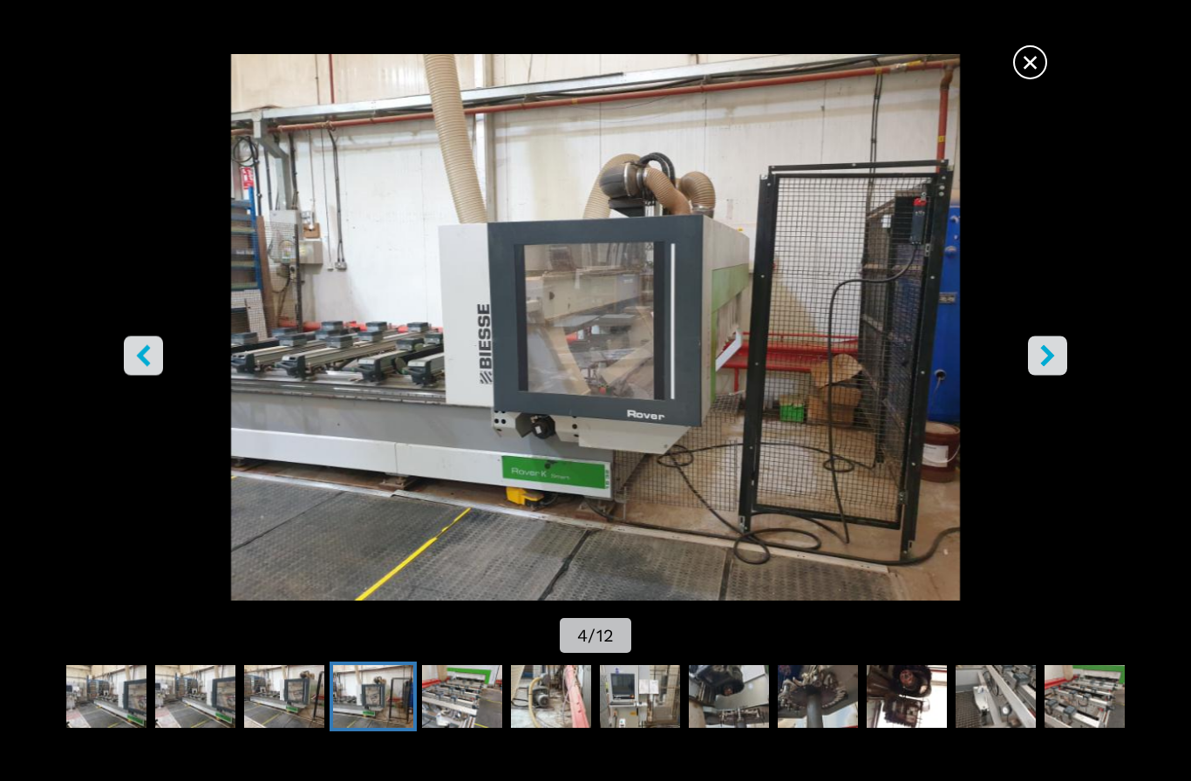
click at [1042, 367] on icon "right-button" at bounding box center [1047, 356] width 22 height 22
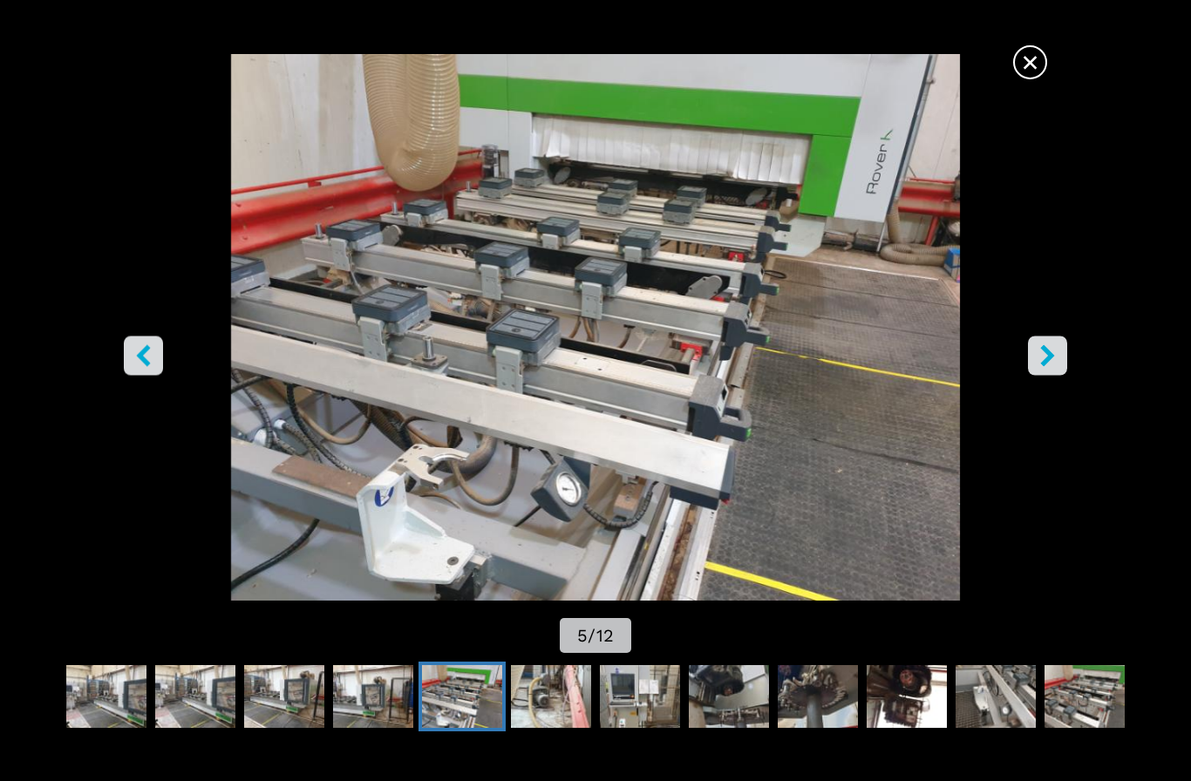
click at [1041, 367] on icon "right-button" at bounding box center [1047, 356] width 22 height 22
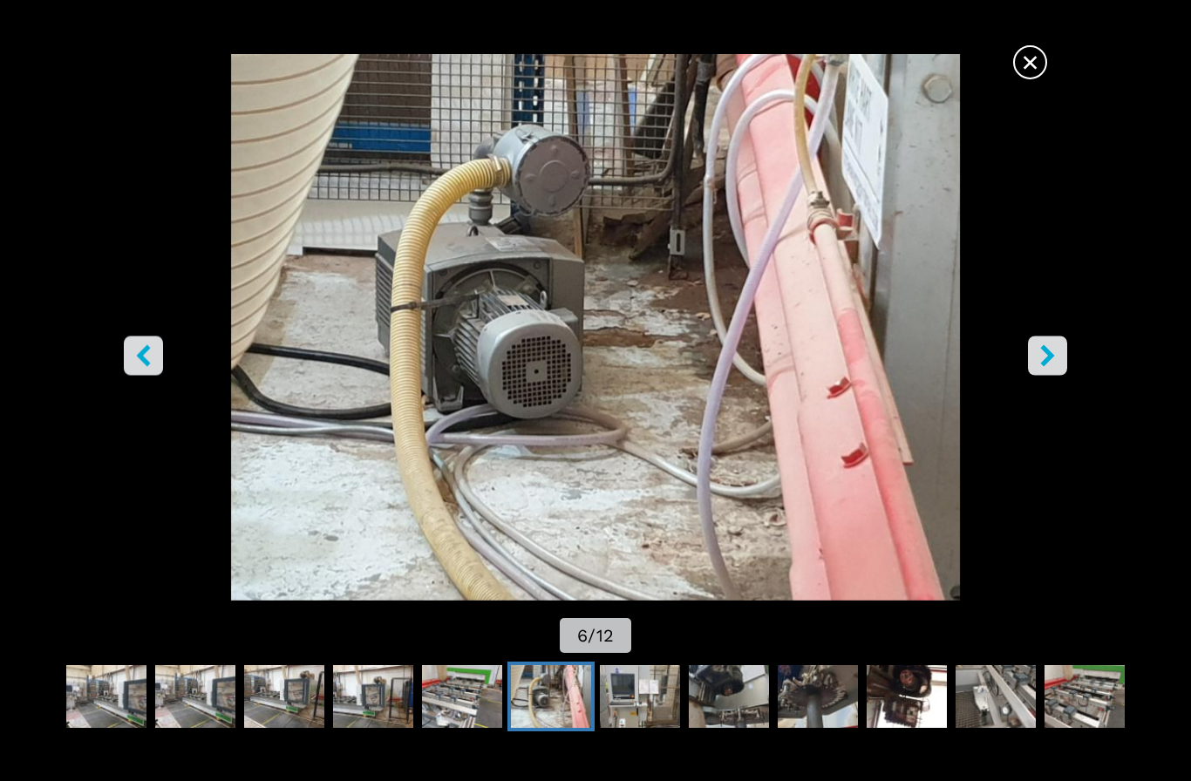
click at [1036, 367] on icon "right-button" at bounding box center [1047, 356] width 22 height 22
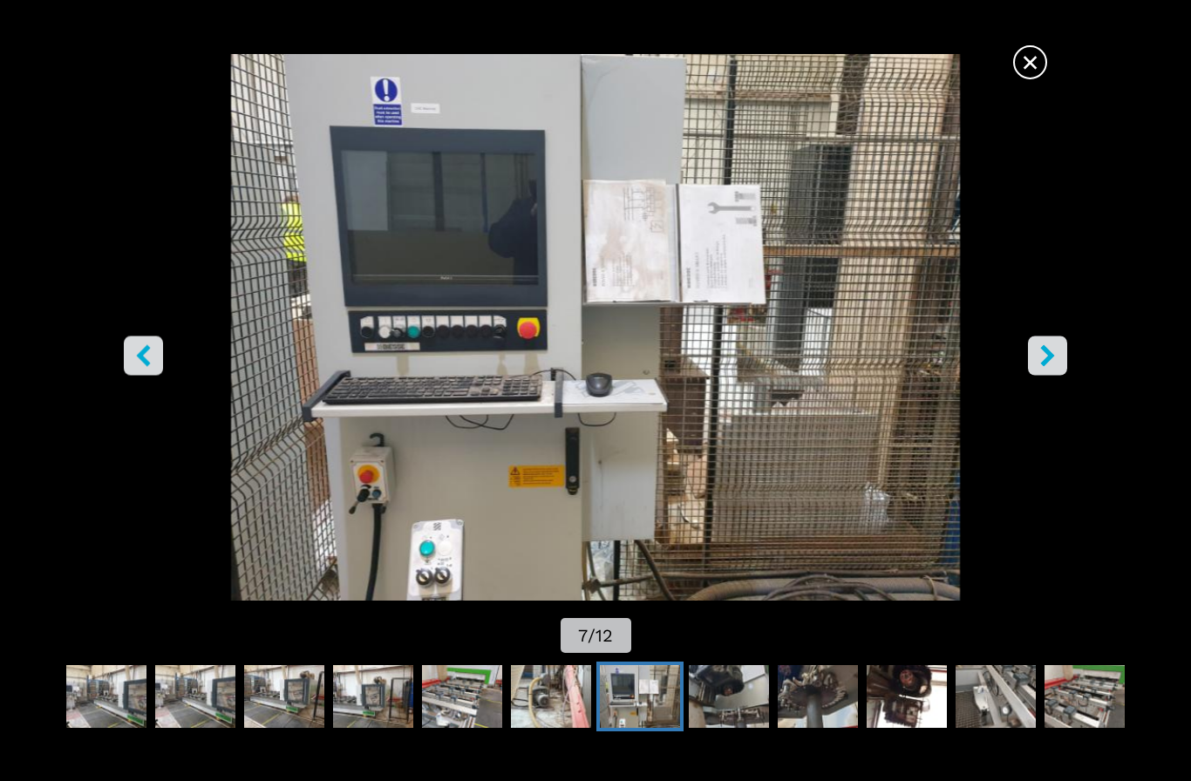
click at [1036, 95] on img "Go to Slide 7" at bounding box center [594, 327] width 1071 height 546
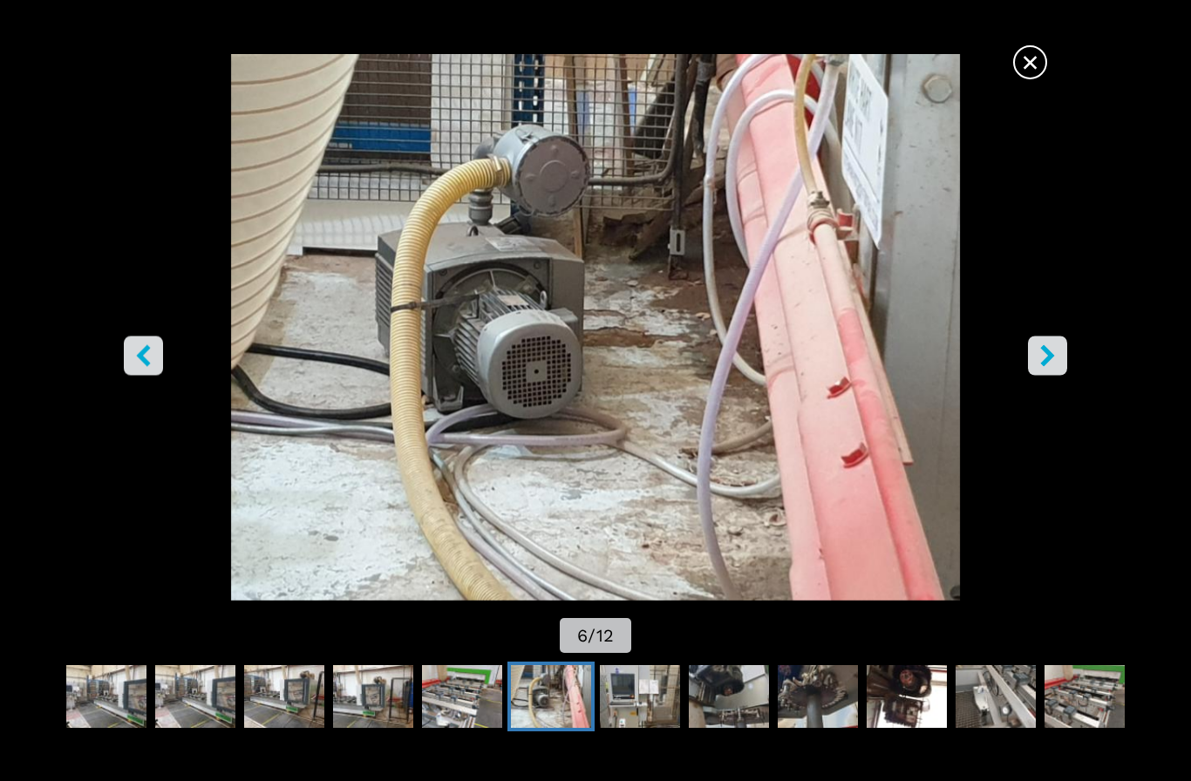
click at [1029, 74] on span "×" at bounding box center [1030, 59] width 31 height 31
